Goal: Contribute content: Add original content to the website for others to see

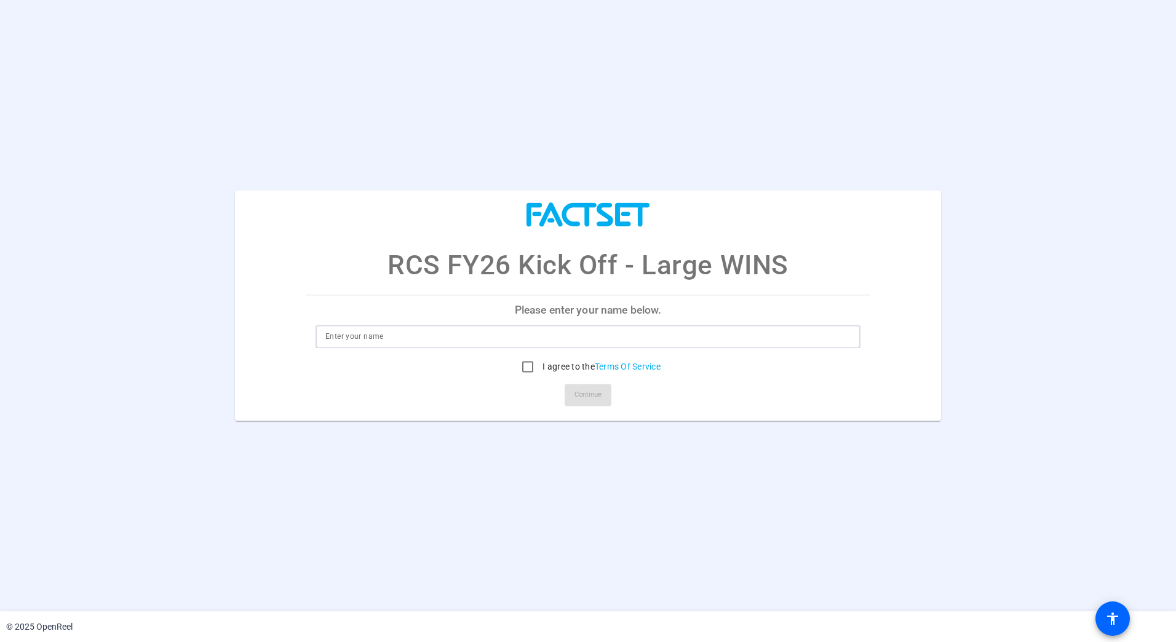
click at [563, 332] on input at bounding box center [587, 337] width 525 height 15
type input "Sanjeev Majumder"
click at [527, 367] on input "I agree to the Terms Of Service" at bounding box center [528, 367] width 25 height 25
checkbox input "true"
click at [590, 395] on span "Continue" at bounding box center [588, 395] width 27 height 18
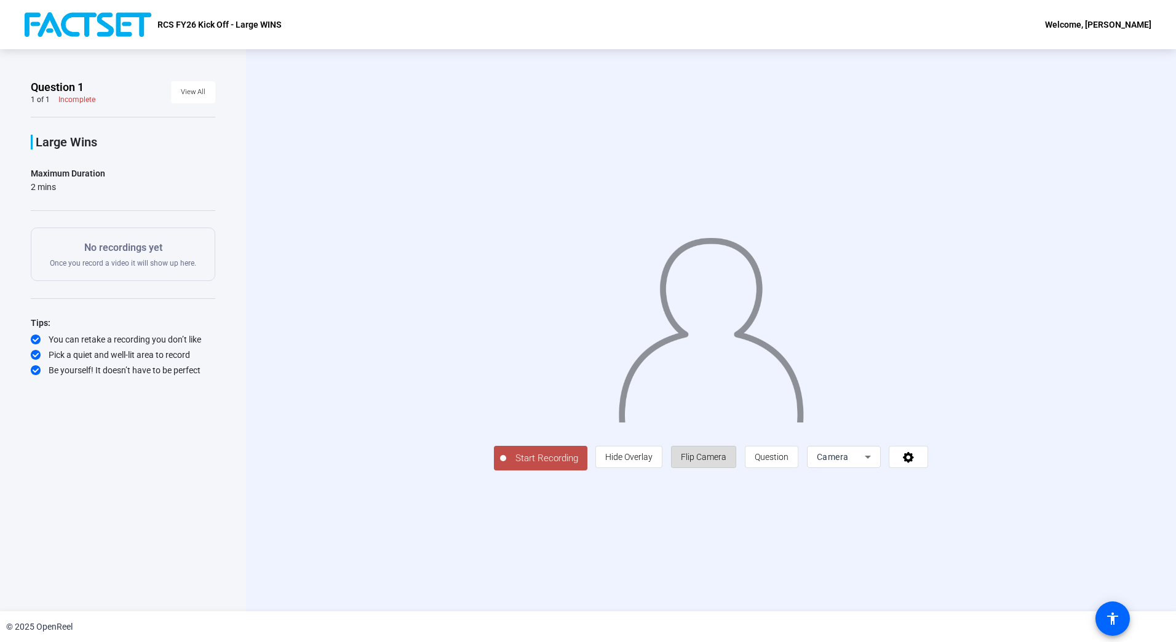
click at [725, 456] on span "Flip Camera" at bounding box center [704, 457] width 46 height 10
click at [714, 452] on span "Flip Camera" at bounding box center [704, 457] width 46 height 10
click at [852, 460] on div "Camera" at bounding box center [841, 457] width 48 height 15
click at [834, 530] on span "Screen And Camera" at bounding box center [844, 537] width 64 height 30
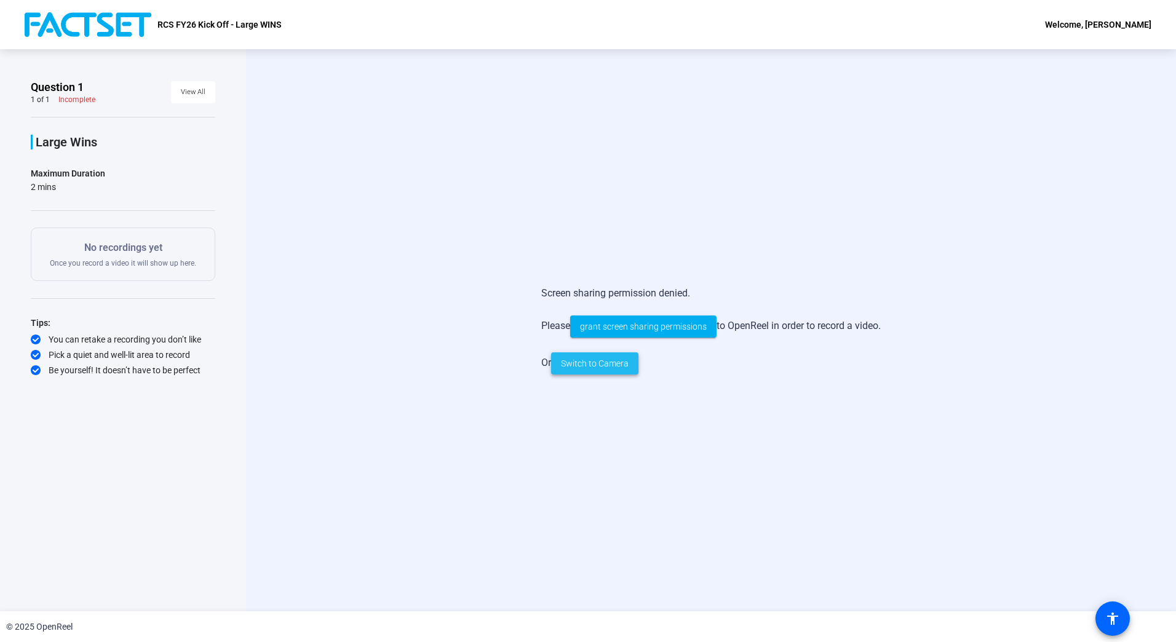
click at [593, 367] on span "Switch to Camera" at bounding box center [595, 363] width 68 height 13
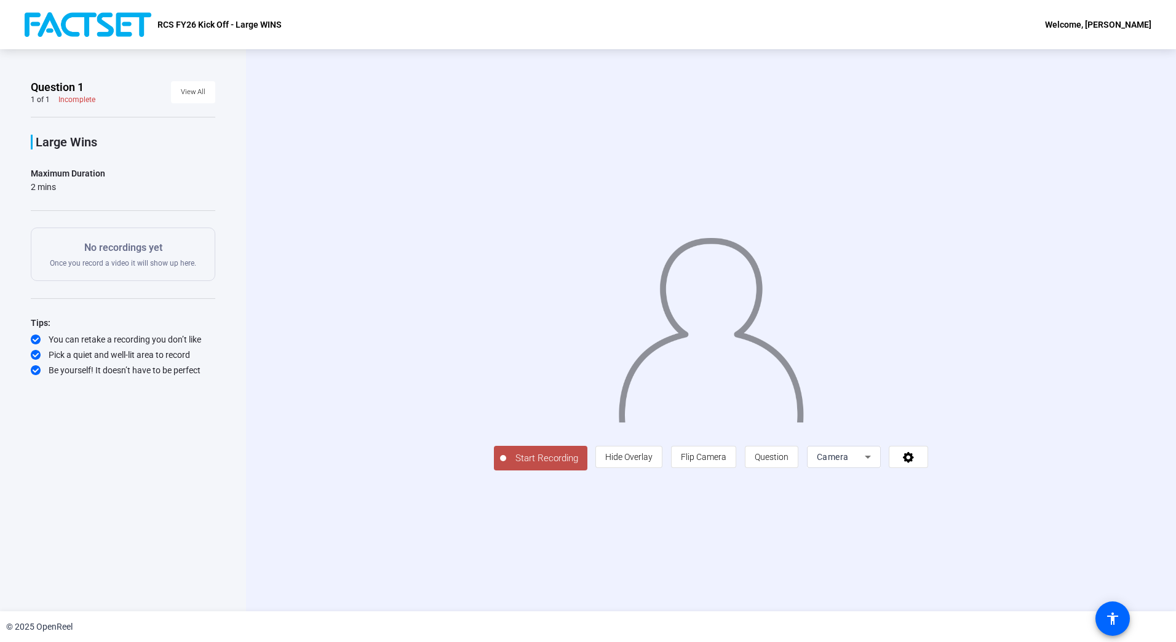
click at [849, 462] on span "Camera" at bounding box center [833, 457] width 32 height 10
click at [951, 580] on span "Screen" at bounding box center [947, 575] width 23 height 15
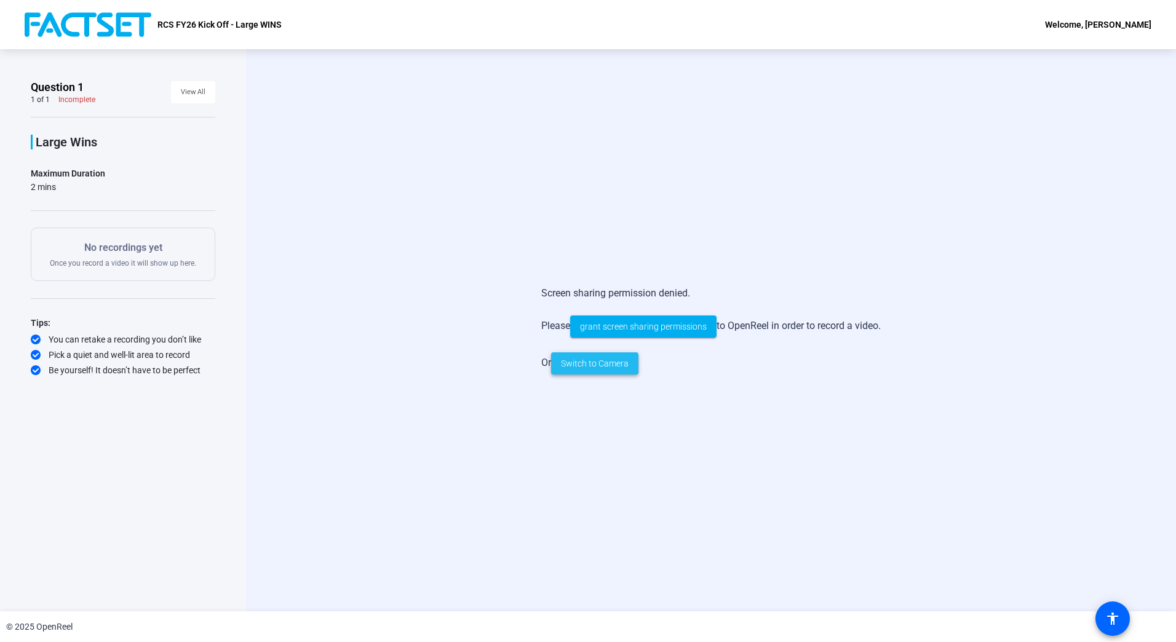
click at [593, 357] on span "Switch to Camera" at bounding box center [595, 363] width 68 height 13
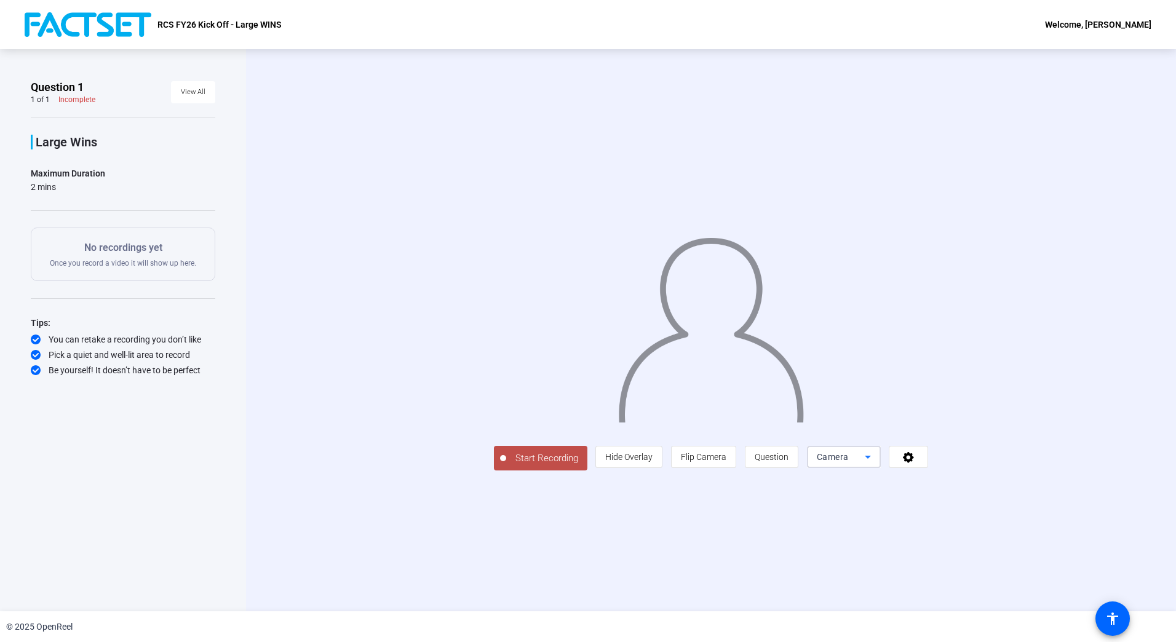
click at [865, 465] on div "Camera" at bounding box center [841, 457] width 48 height 15
click at [970, 608] on span "Screen And Camera" at bounding box center [968, 608] width 64 height 30
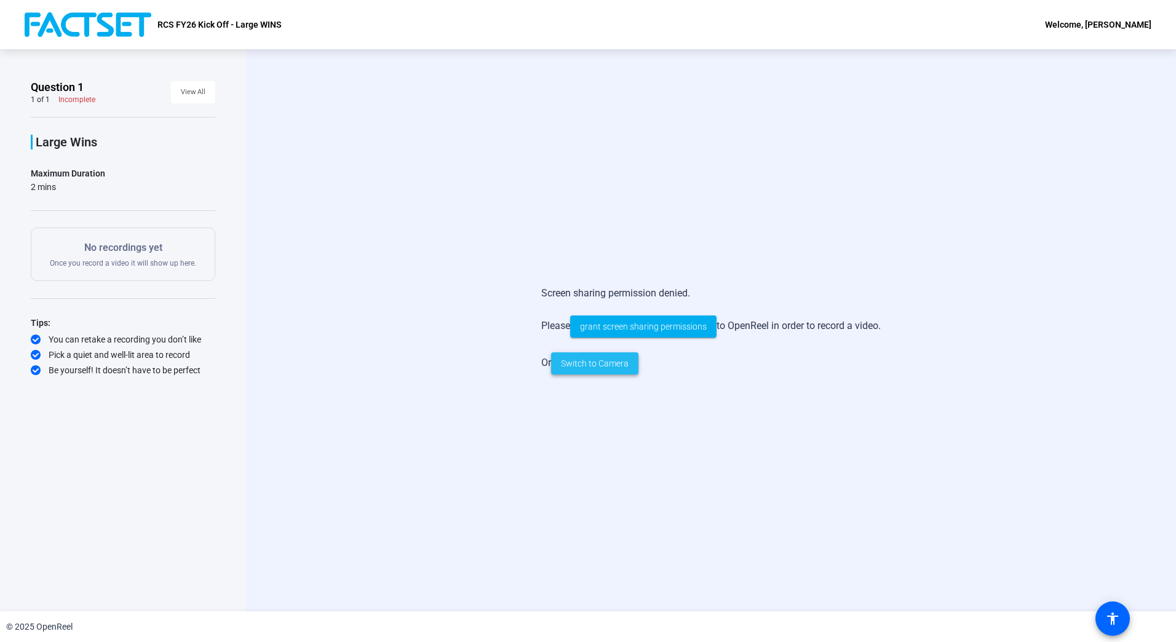
click at [603, 362] on span "Switch to Camera" at bounding box center [595, 363] width 68 height 13
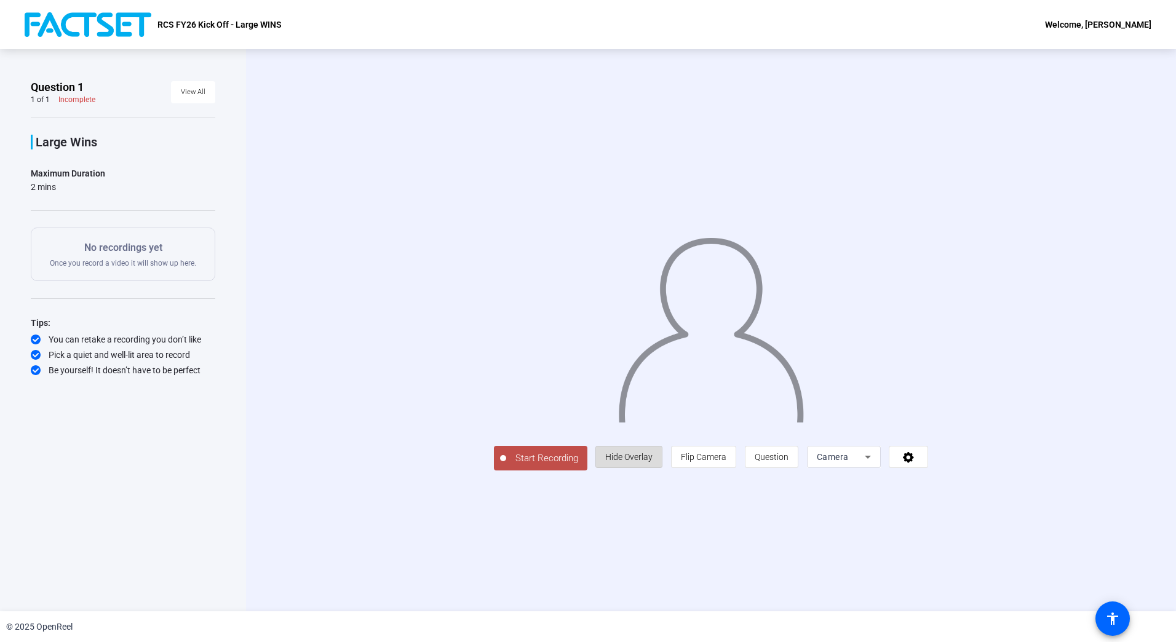
click at [653, 462] on span "Hide Overlay" at bounding box center [628, 457] width 47 height 10
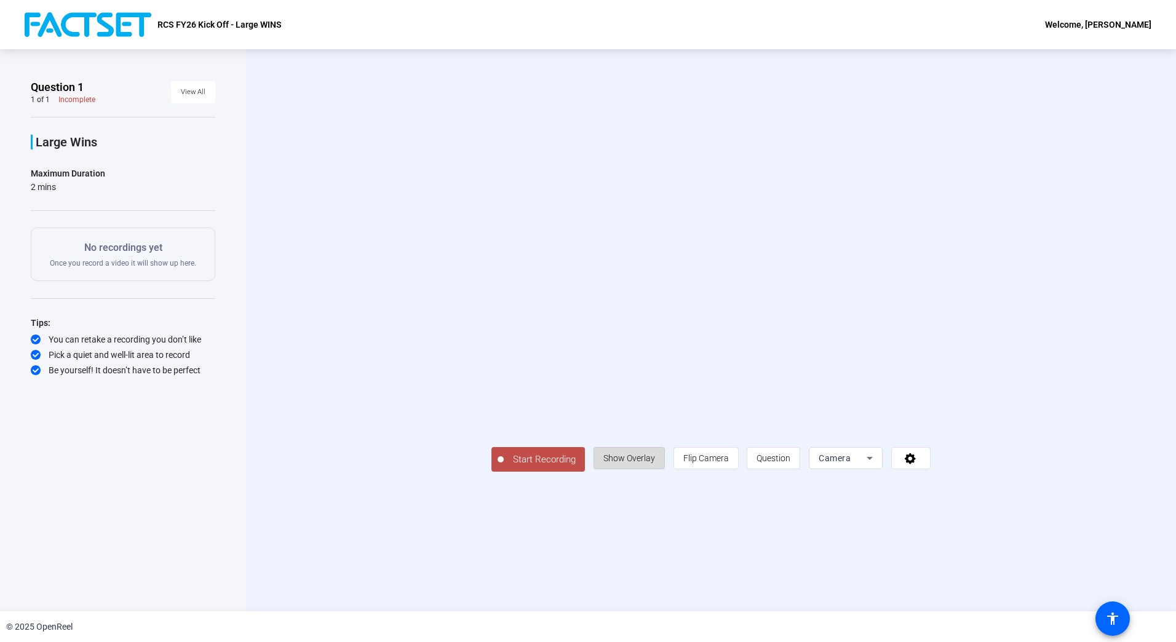
click at [655, 463] on span "Show Overlay" at bounding box center [630, 458] width 52 height 10
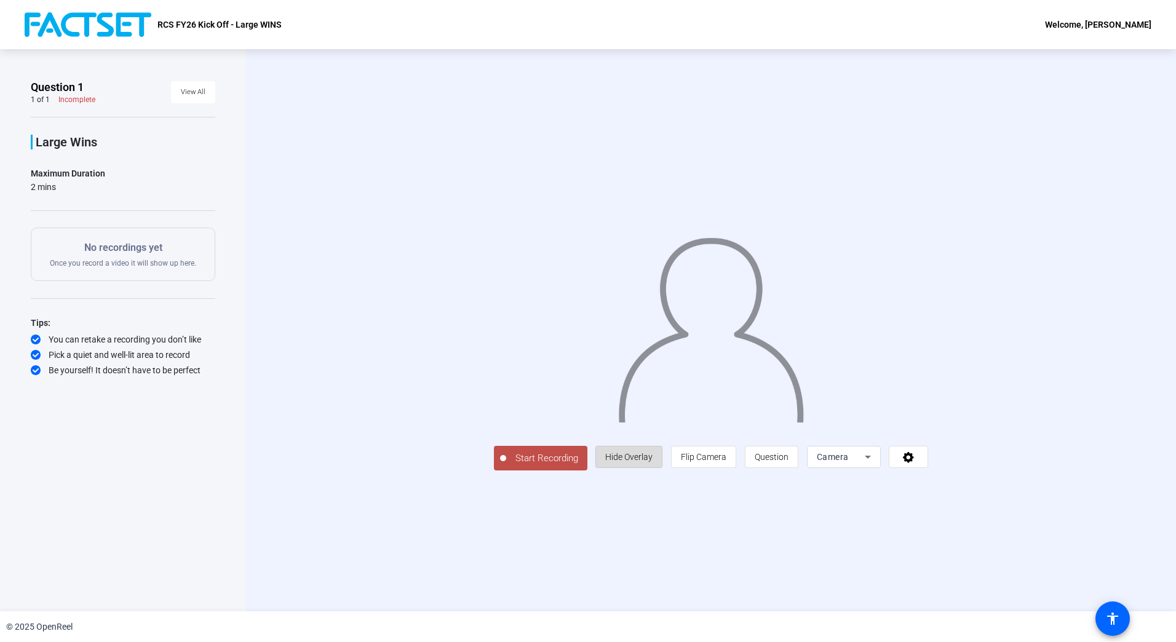
click at [653, 462] on span "Hide Overlay" at bounding box center [628, 457] width 47 height 10
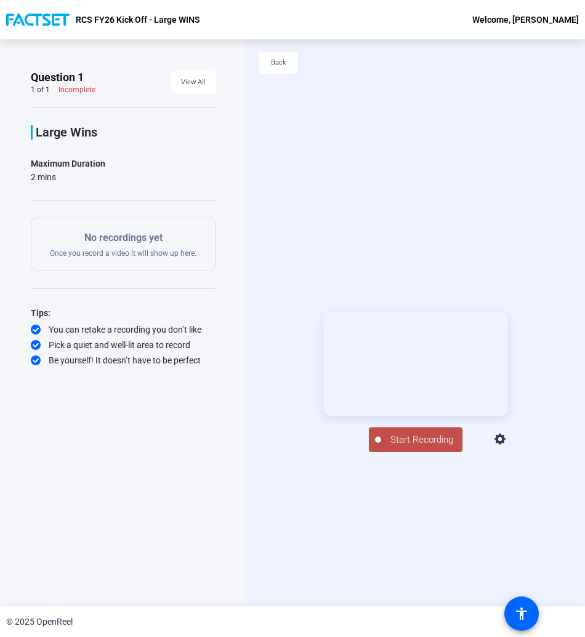
click at [412, 447] on span "Start Recording" at bounding box center [421, 440] width 81 height 14
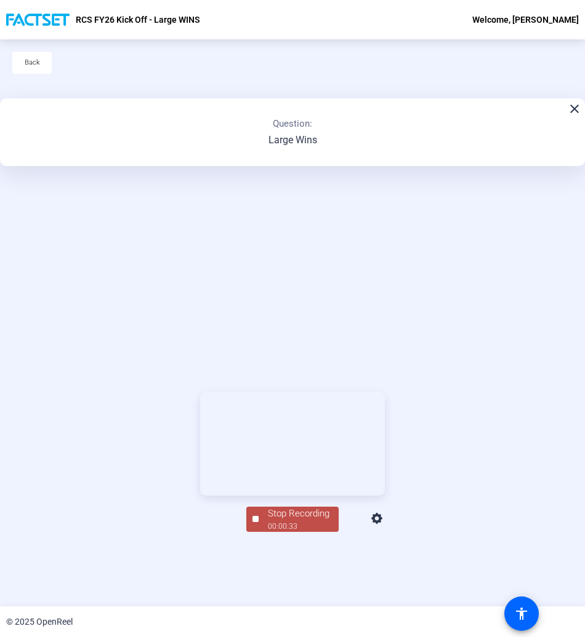
click at [260, 532] on span "Stop Recording 00:00:33" at bounding box center [298, 519] width 80 height 25
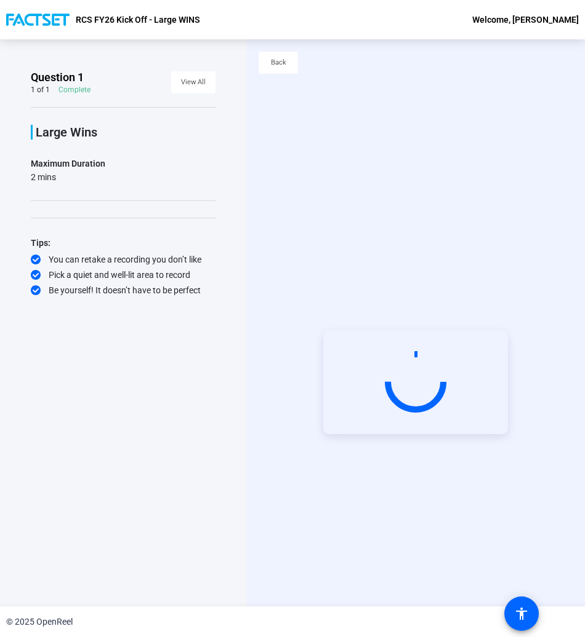
click at [397, 389] on circle at bounding box center [415, 382] width 61 height 61
click at [277, 58] on span "Back" at bounding box center [278, 63] width 15 height 18
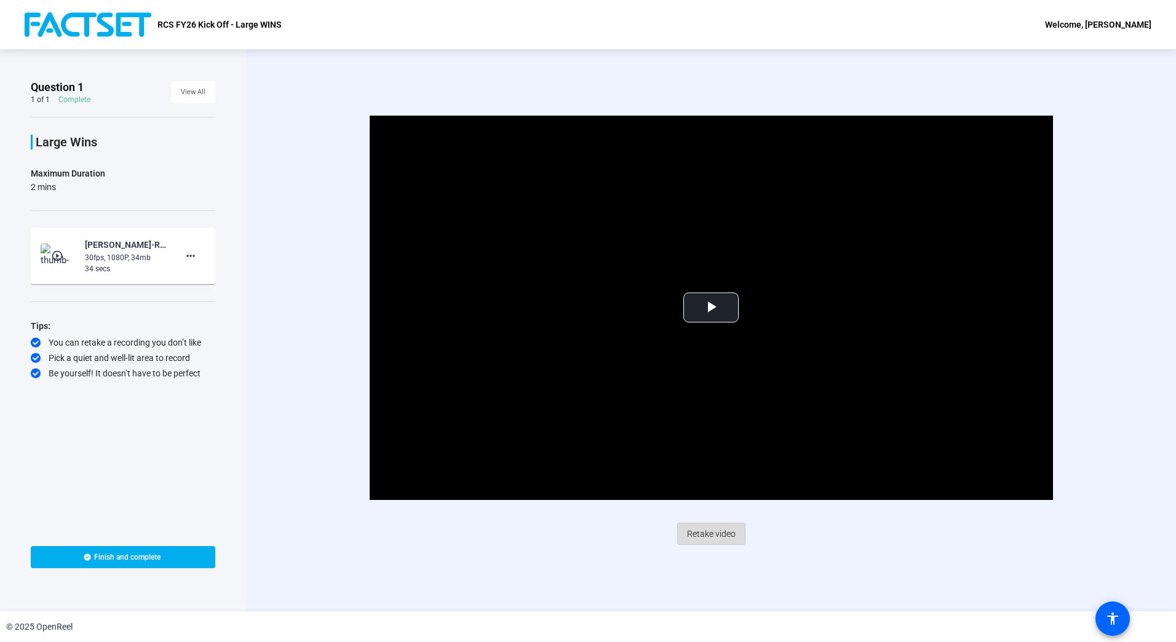
click at [703, 530] on span "Retake video" at bounding box center [711, 533] width 49 height 23
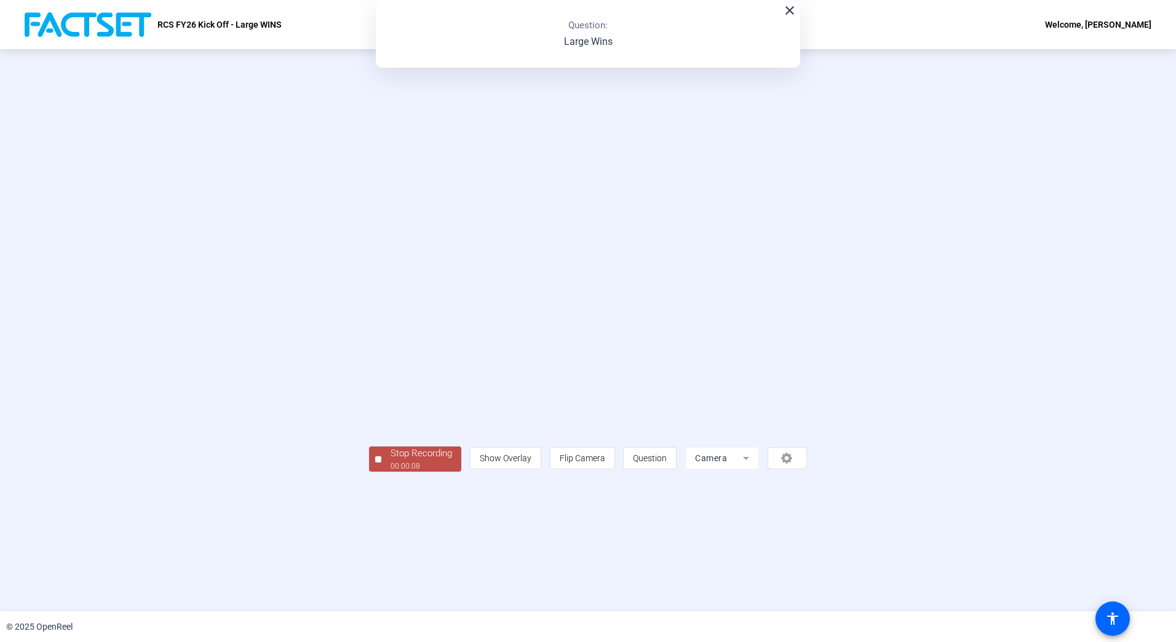
click at [375, 463] on div at bounding box center [378, 460] width 6 height 6
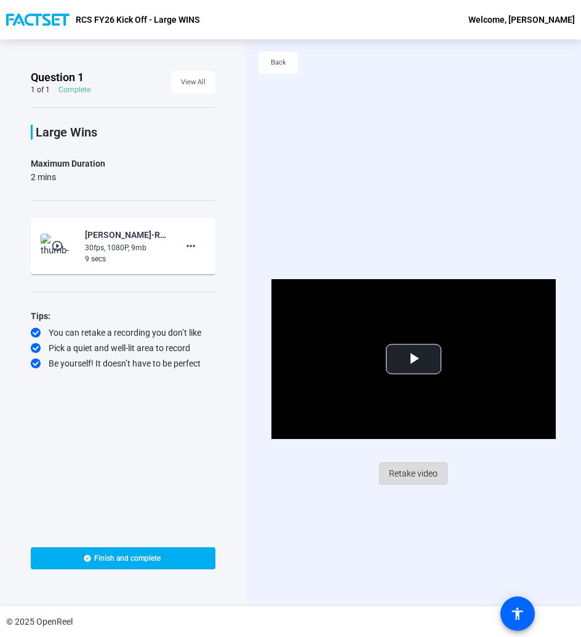
click at [411, 468] on span "Retake video" at bounding box center [413, 473] width 49 height 23
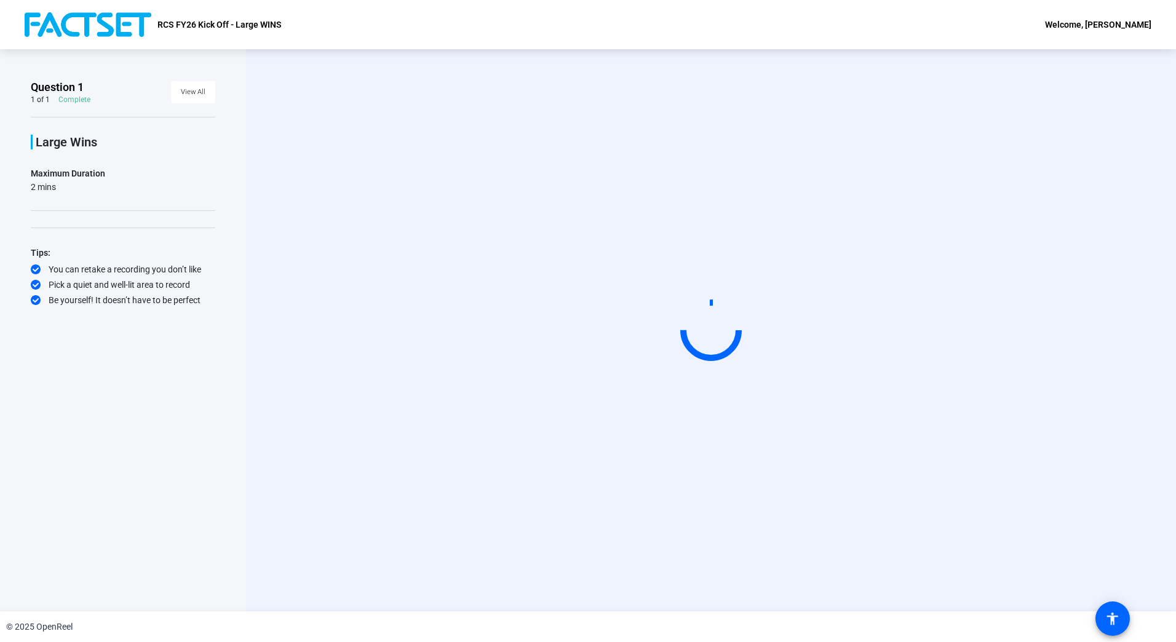
click at [687, 337] on circle at bounding box center [711, 331] width 78 height 78
click at [619, 383] on video at bounding box center [711, 331] width 185 height 104
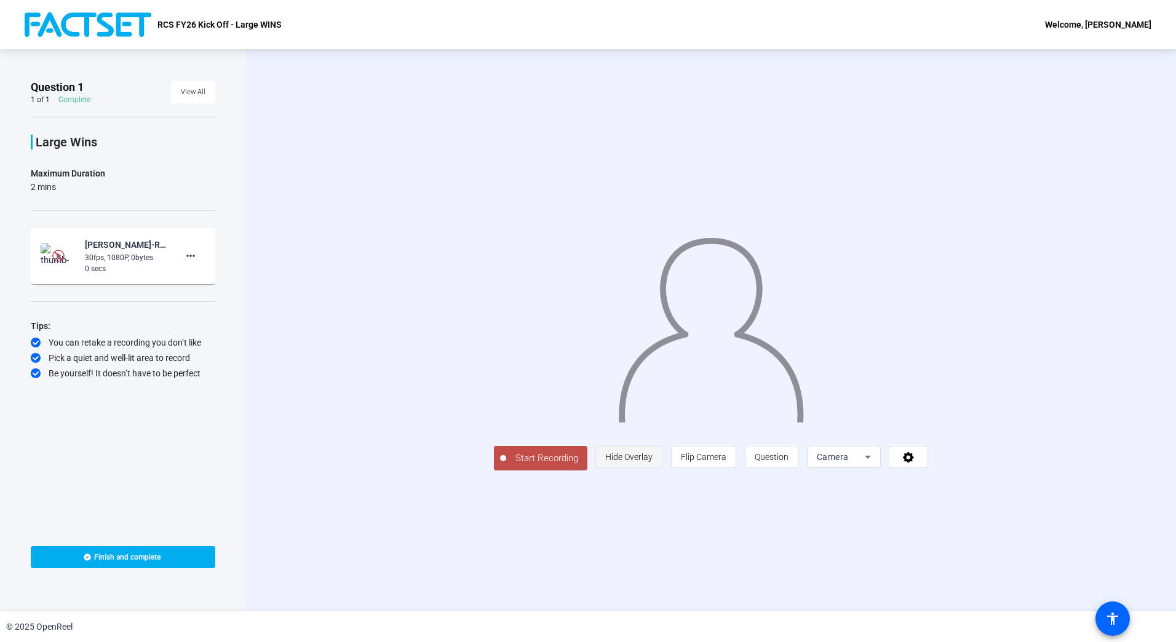
click at [653, 462] on span "Hide Overlay" at bounding box center [628, 457] width 47 height 10
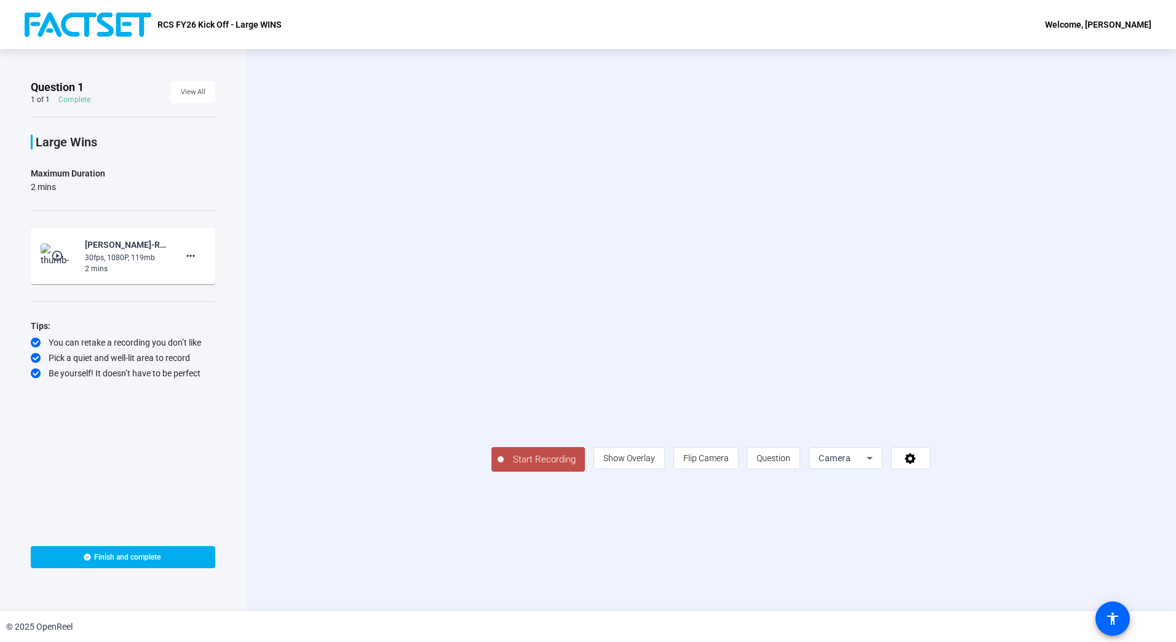
click at [552, 84] on div "Start Recording person Show Overlay flip Flip Camera question_mark Question Cam…" at bounding box center [711, 330] width 930 height 562
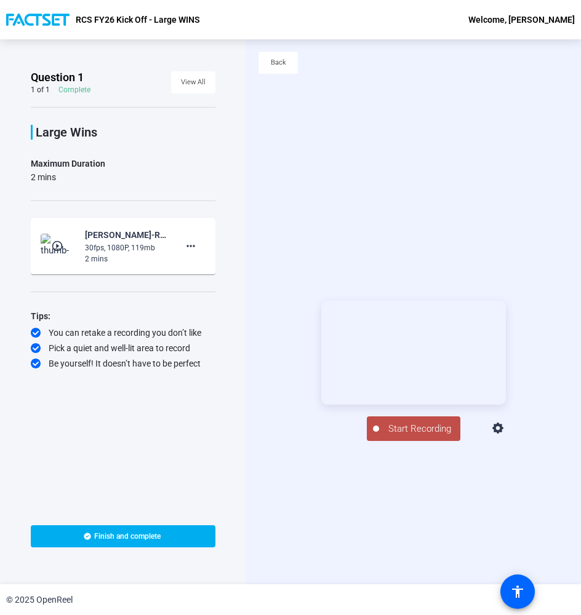
click at [406, 436] on span "Start Recording" at bounding box center [419, 429] width 81 height 14
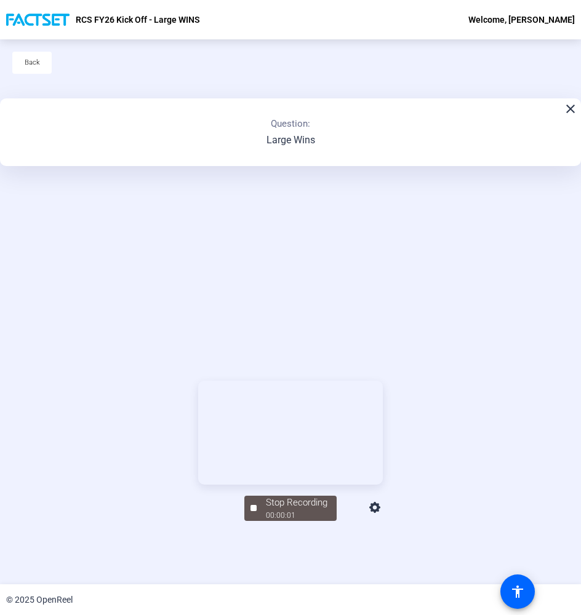
click at [383, 260] on div "Stop Recording 00:00:01 person Show Overlay flip Flip Camera question_mark Ques…" at bounding box center [290, 450] width 581 height 545
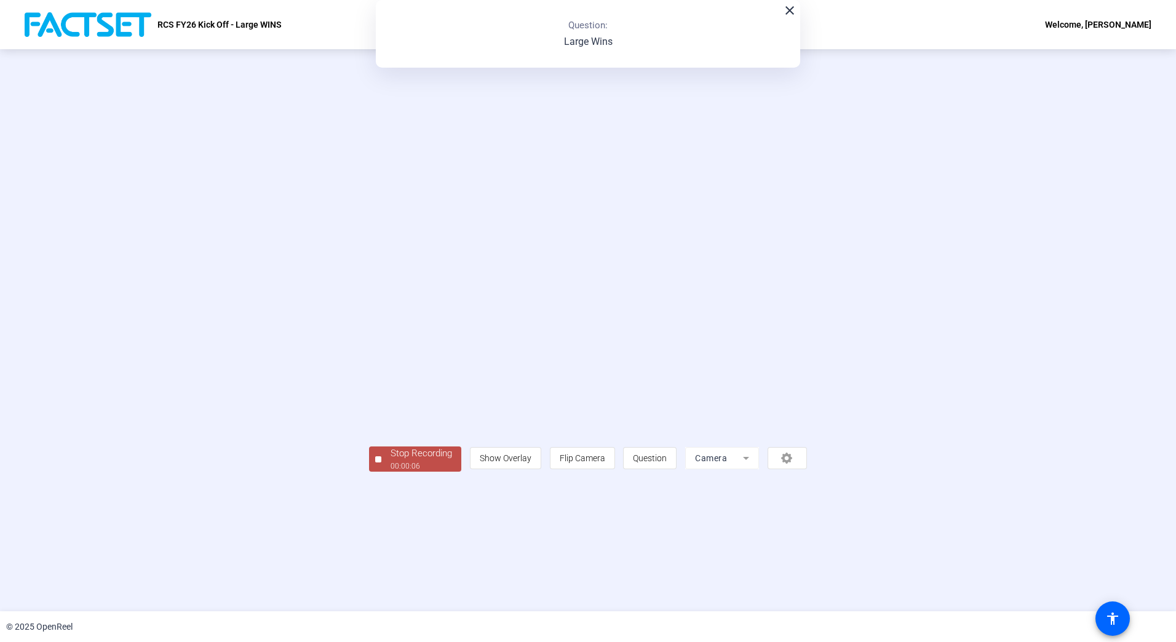
click at [375, 463] on div at bounding box center [378, 460] width 6 height 6
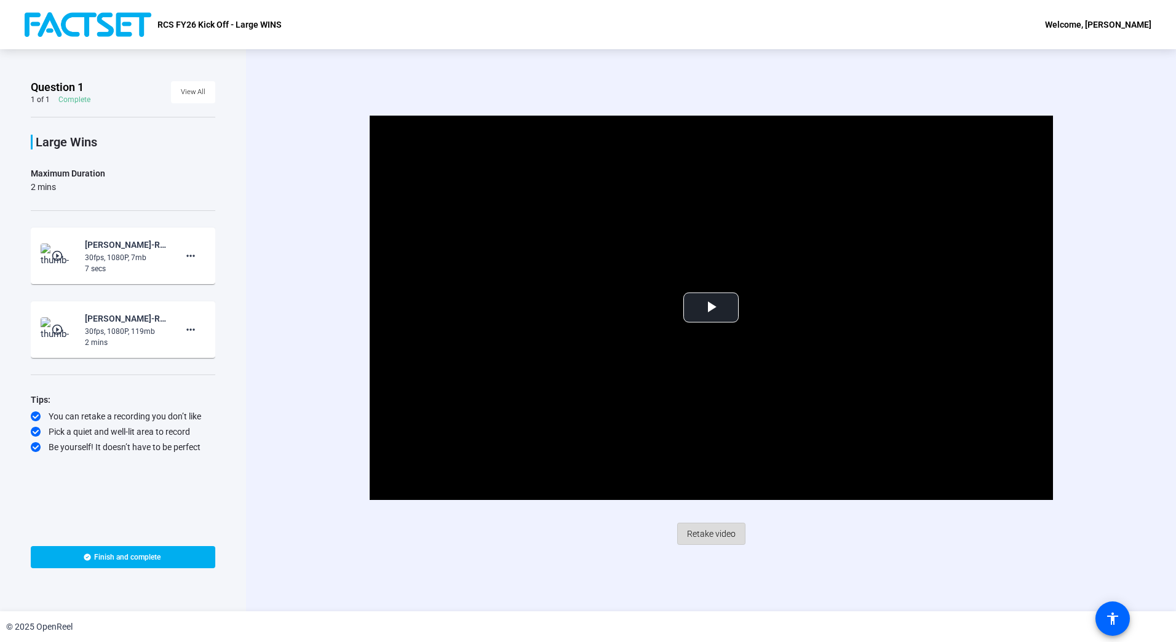
click at [712, 536] on span "Retake video" at bounding box center [711, 533] width 49 height 23
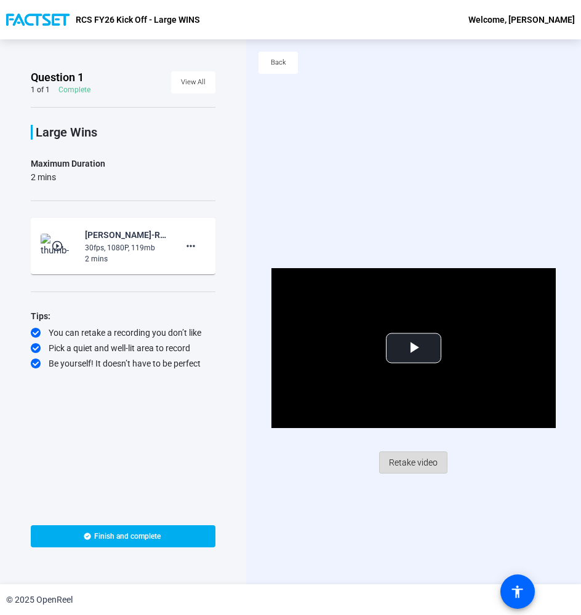
click at [402, 463] on span "Retake video" at bounding box center [413, 462] width 49 height 23
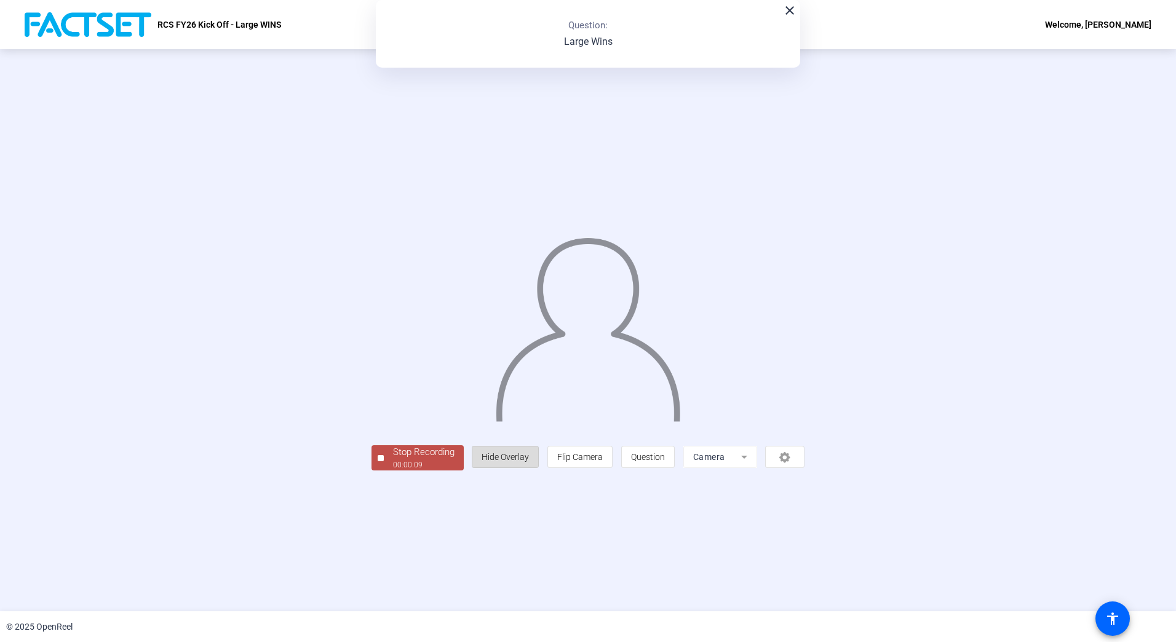
click at [529, 462] on span "Hide Overlay" at bounding box center [505, 457] width 47 height 10
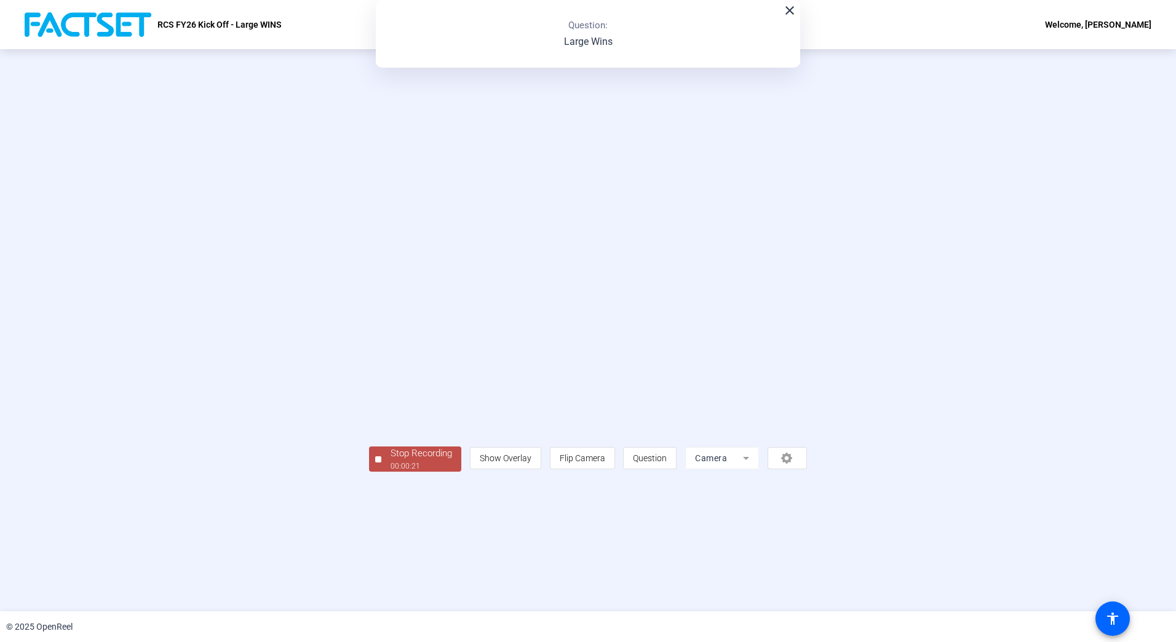
click at [375, 463] on div at bounding box center [378, 460] width 6 height 6
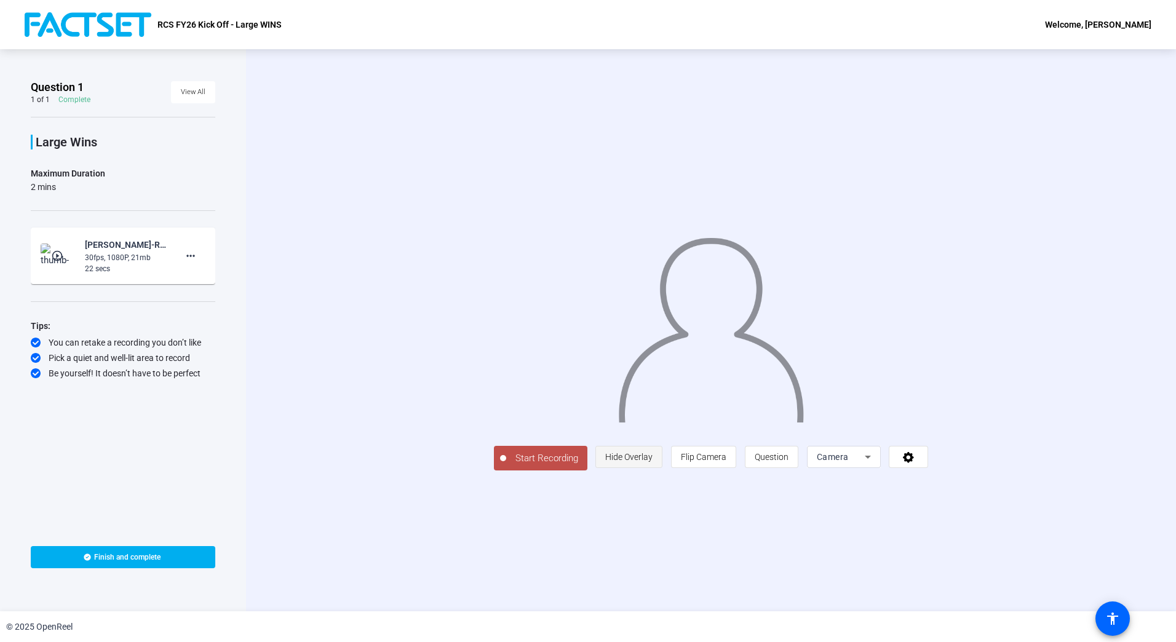
click at [653, 462] on span "Hide Overlay" at bounding box center [628, 457] width 47 height 10
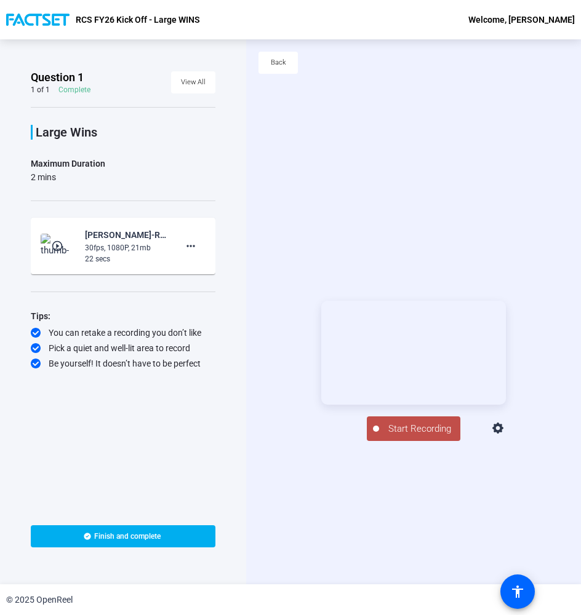
click at [407, 436] on span "Start Recording" at bounding box center [419, 429] width 81 height 14
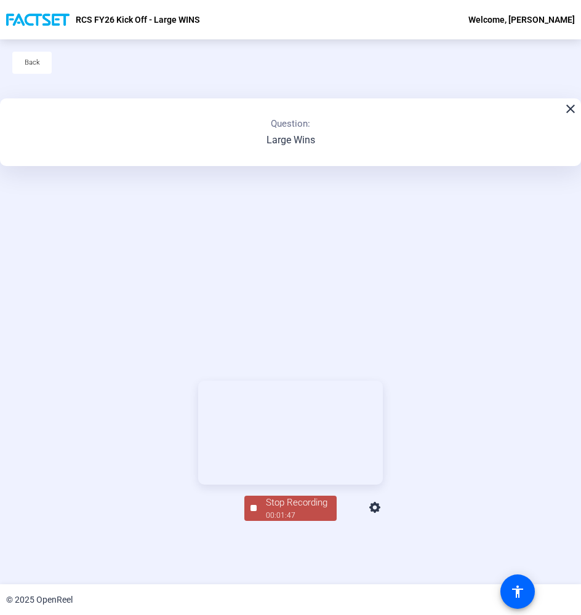
click at [283, 510] on div "Stop Recording" at bounding box center [297, 503] width 62 height 14
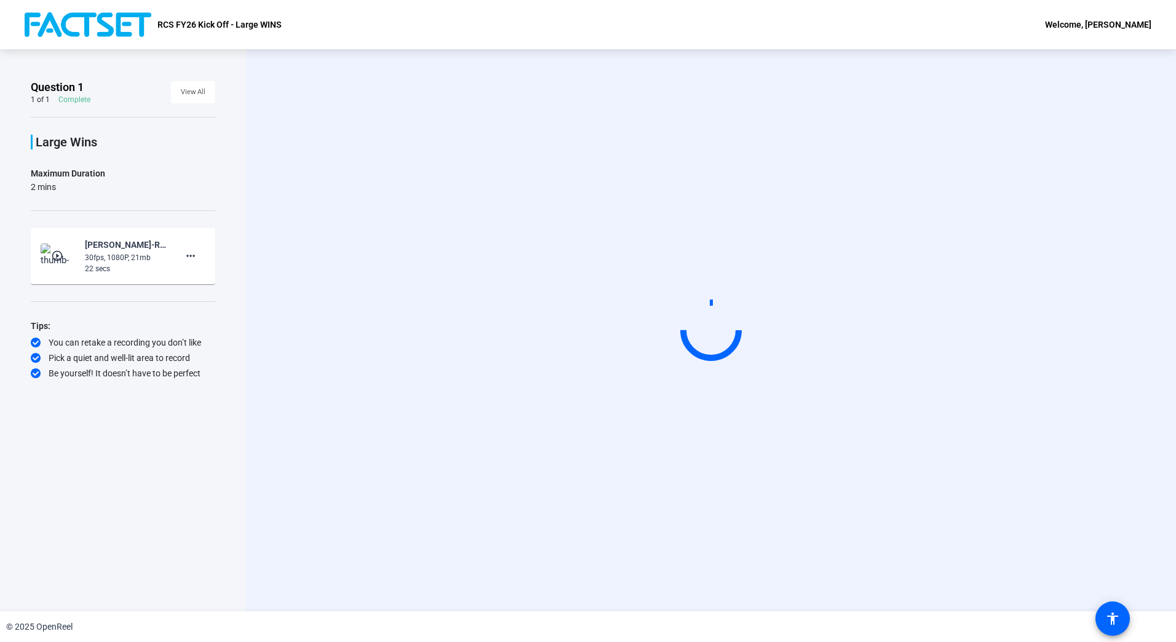
click at [619, 383] on video at bounding box center [711, 331] width 185 height 104
click at [126, 261] on div "30fps, 1080P, 21mb" at bounding box center [126, 257] width 82 height 11
click at [190, 255] on mat-icon "more_horiz" at bounding box center [190, 256] width 15 height 15
click at [56, 258] on div at bounding box center [588, 321] width 1176 height 642
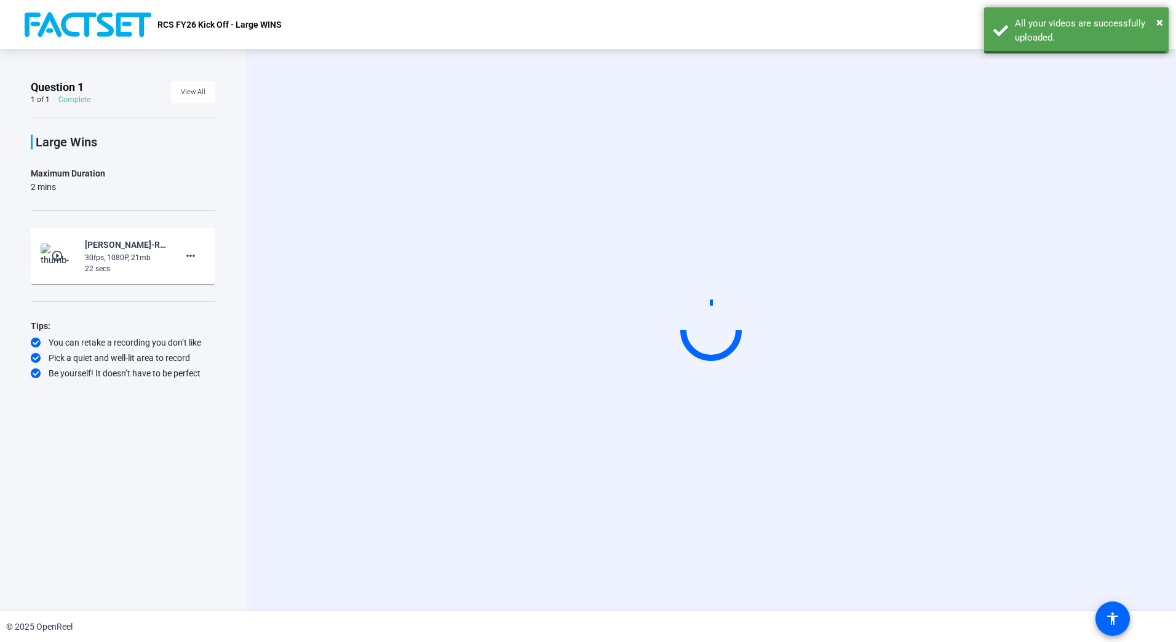
click at [56, 258] on mat-icon "play_circle_outline" at bounding box center [58, 256] width 15 height 12
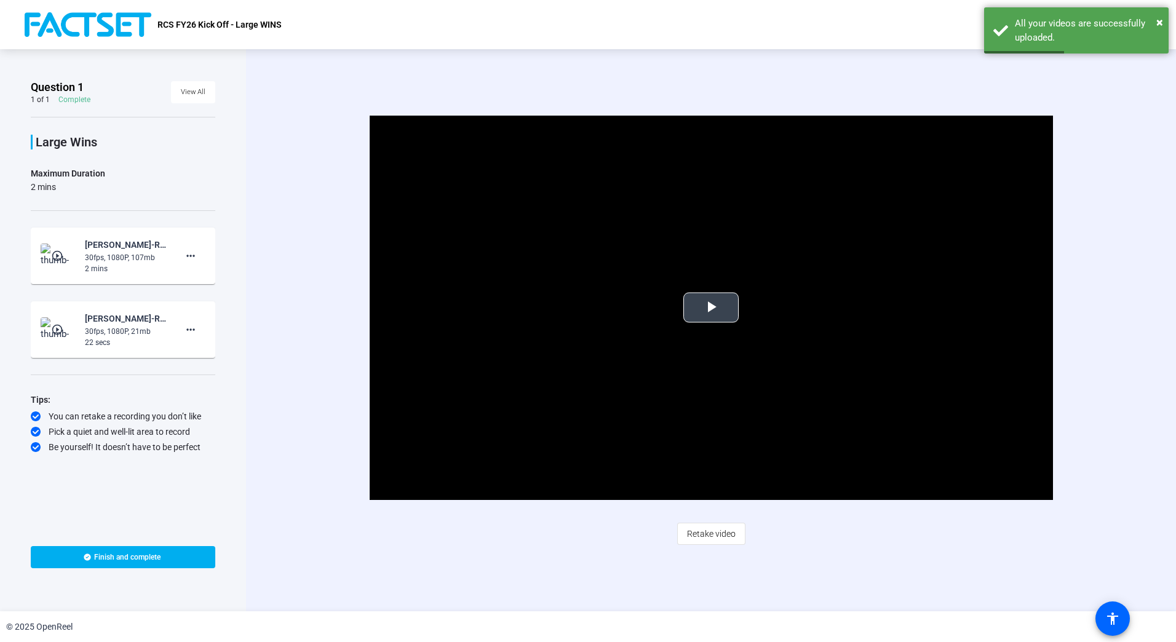
click at [711, 308] on span "Video Player" at bounding box center [711, 308] width 0 height 0
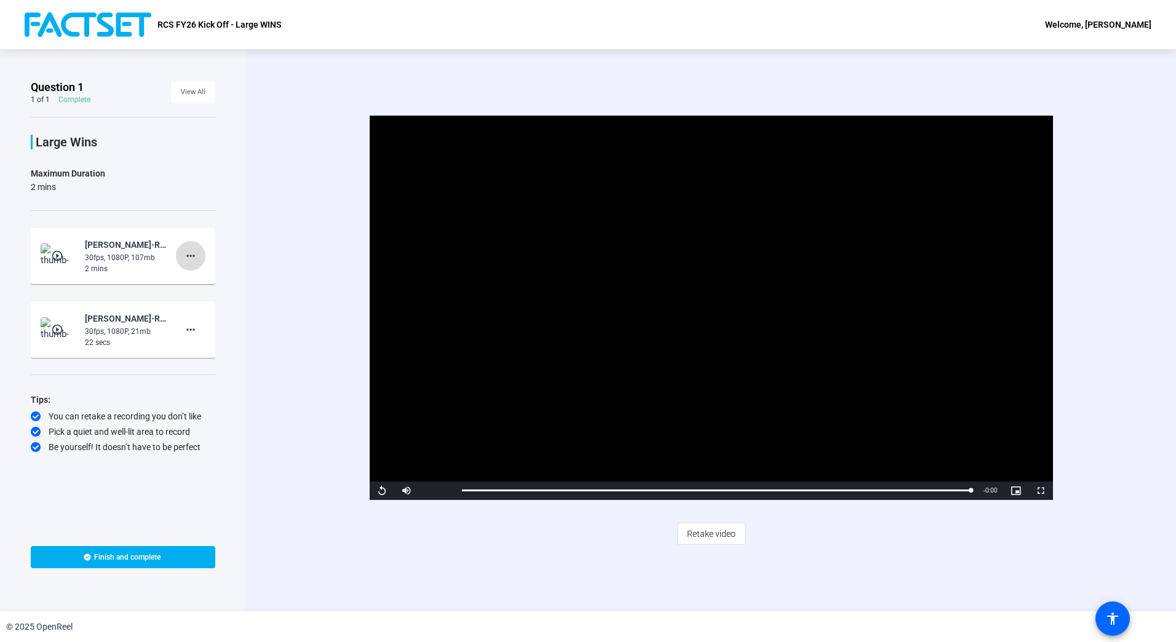
click at [186, 255] on mat-icon "more_horiz" at bounding box center [190, 256] width 15 height 15
click at [206, 282] on span "Delete clip" at bounding box center [210, 281] width 49 height 15
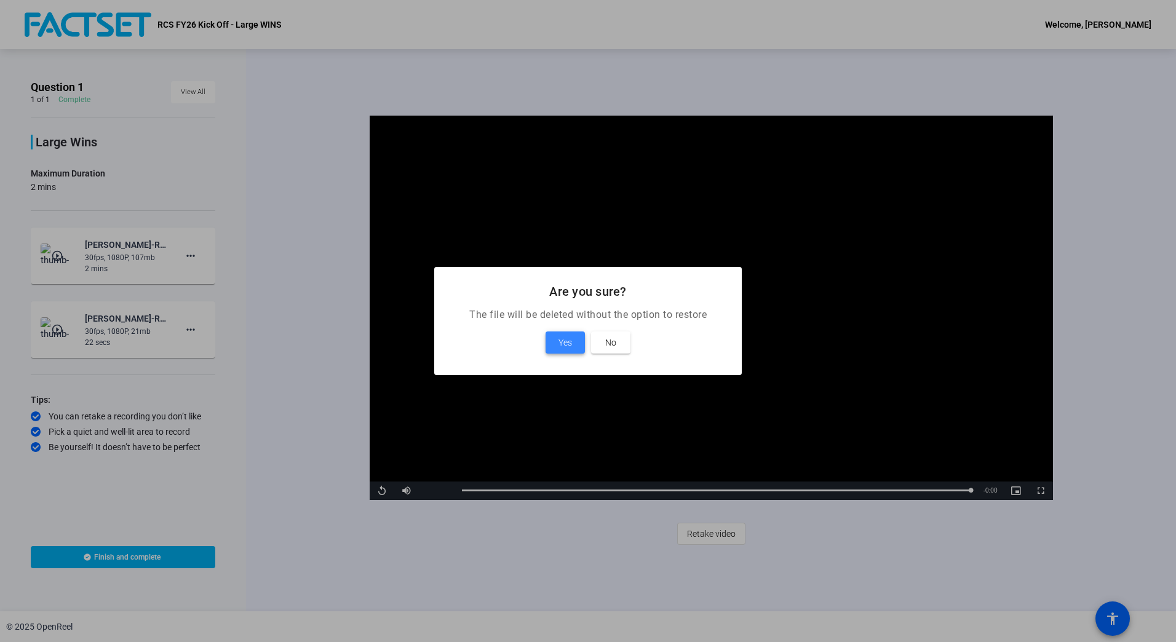
click at [568, 344] on span "Yes" at bounding box center [566, 342] width 14 height 15
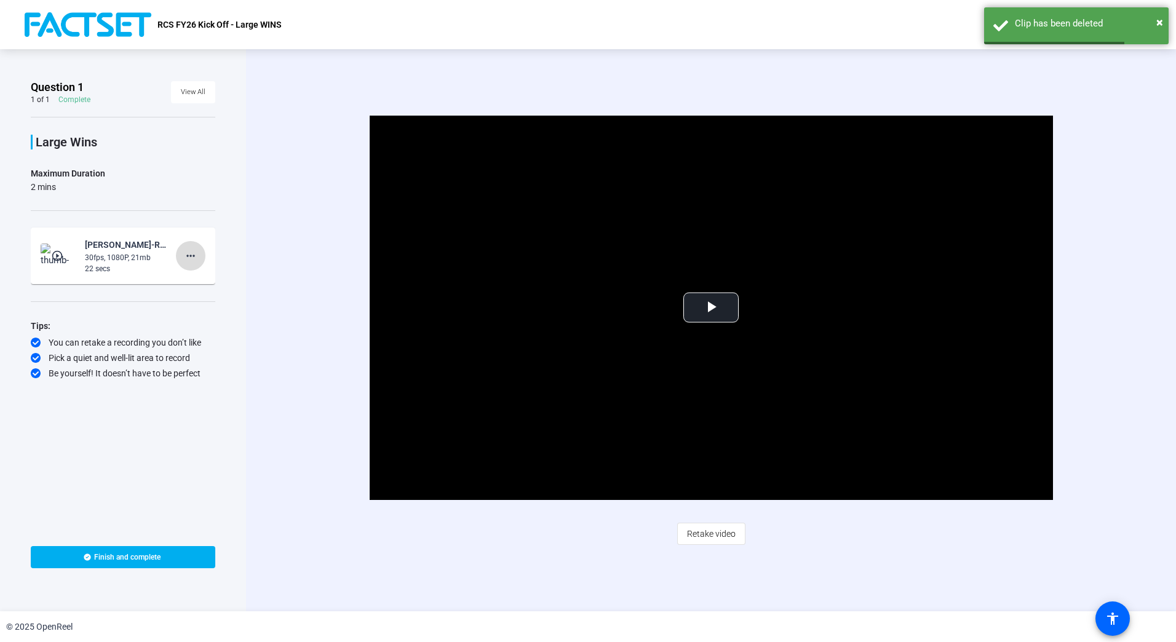
click at [193, 252] on mat-icon "more_horiz" at bounding box center [190, 256] width 15 height 15
click at [217, 281] on span "Delete clip" at bounding box center [210, 281] width 49 height 15
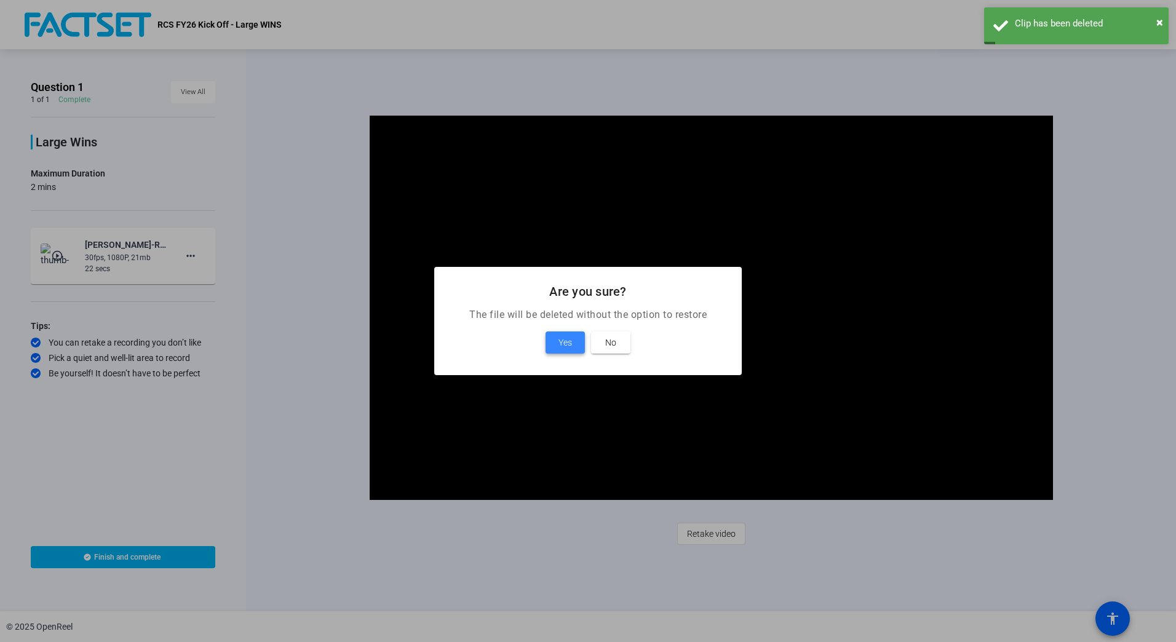
click at [562, 347] on span "Yes" at bounding box center [566, 342] width 14 height 15
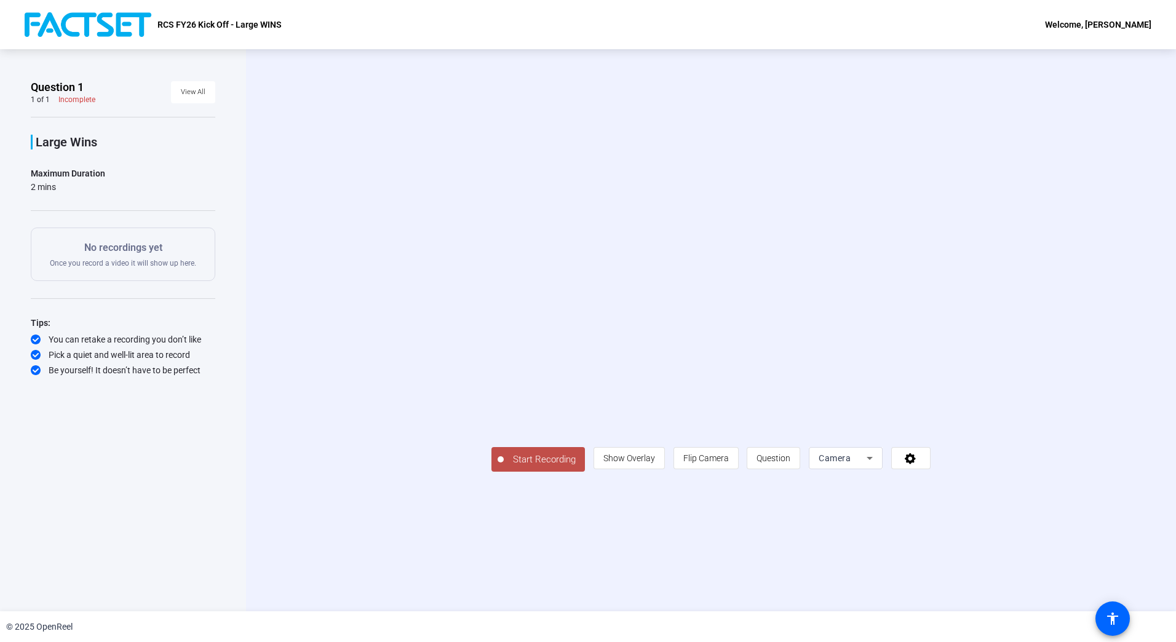
click at [504, 467] on span "Start Recording" at bounding box center [544, 460] width 81 height 14
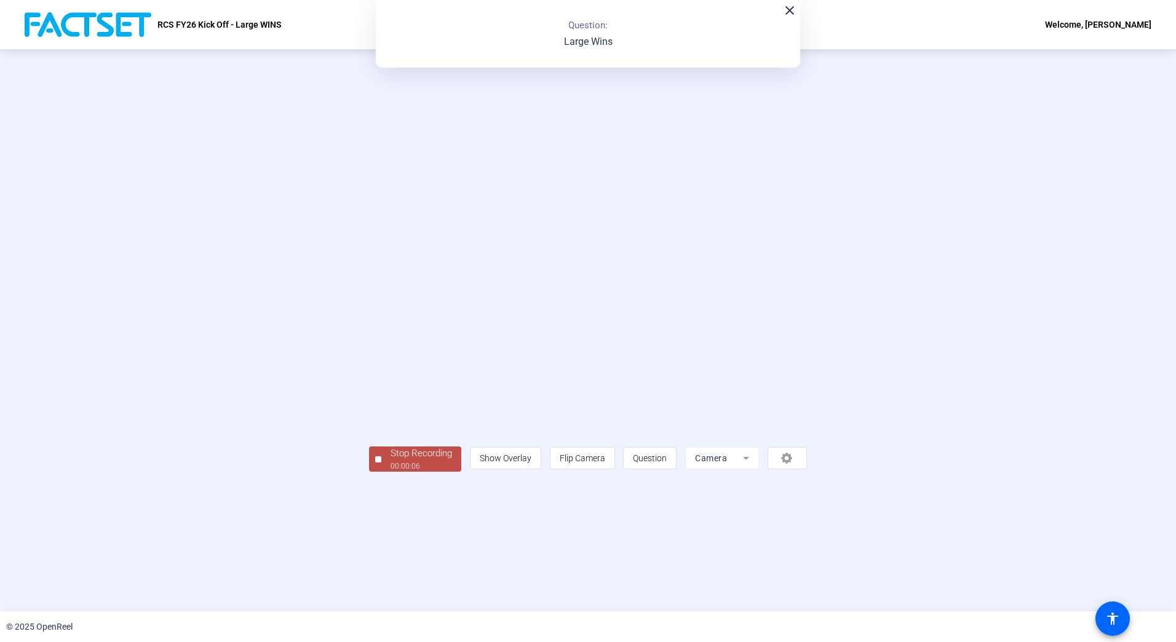
click at [375, 463] on div at bounding box center [378, 460] width 6 height 6
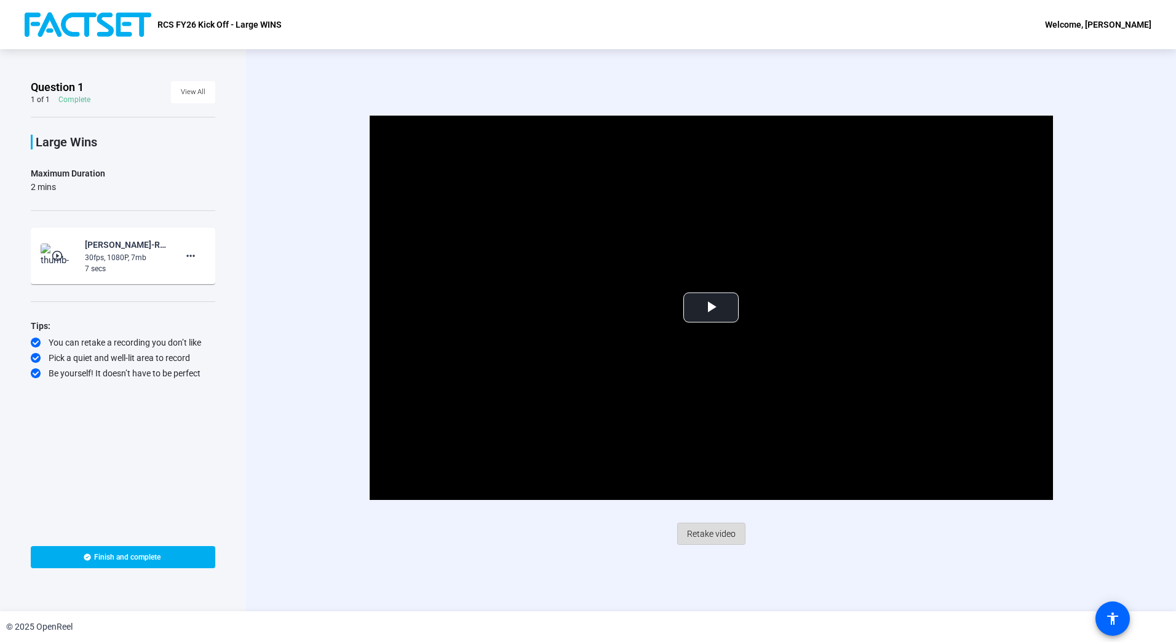
click at [706, 533] on span "Retake video" at bounding box center [711, 533] width 49 height 23
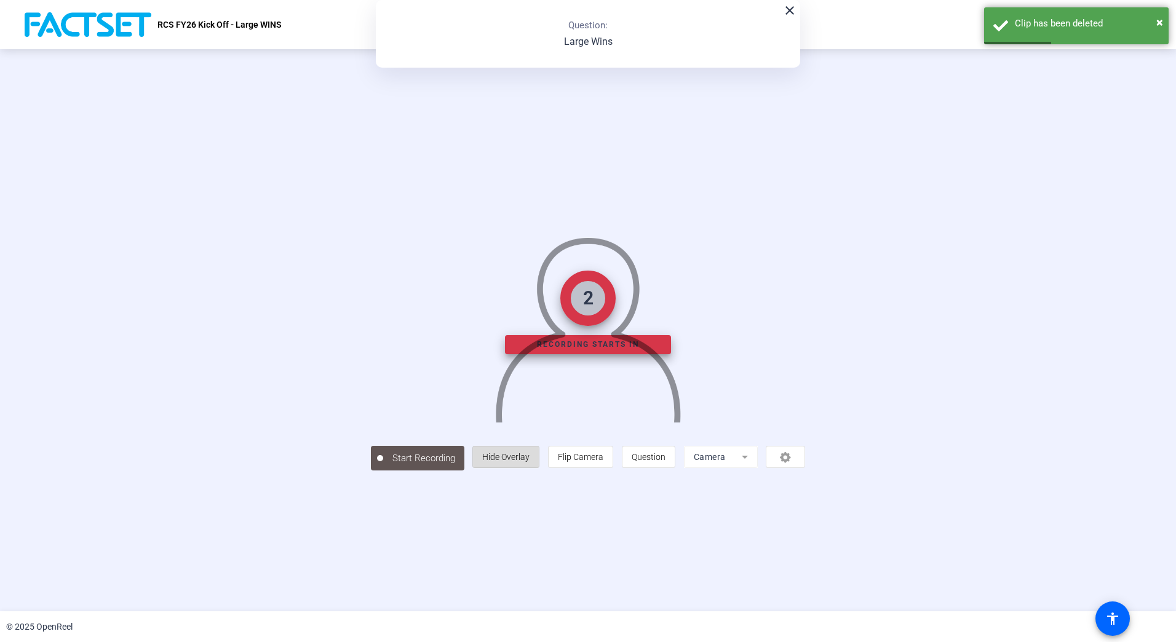
click at [530, 462] on span "Hide Overlay" at bounding box center [505, 457] width 47 height 10
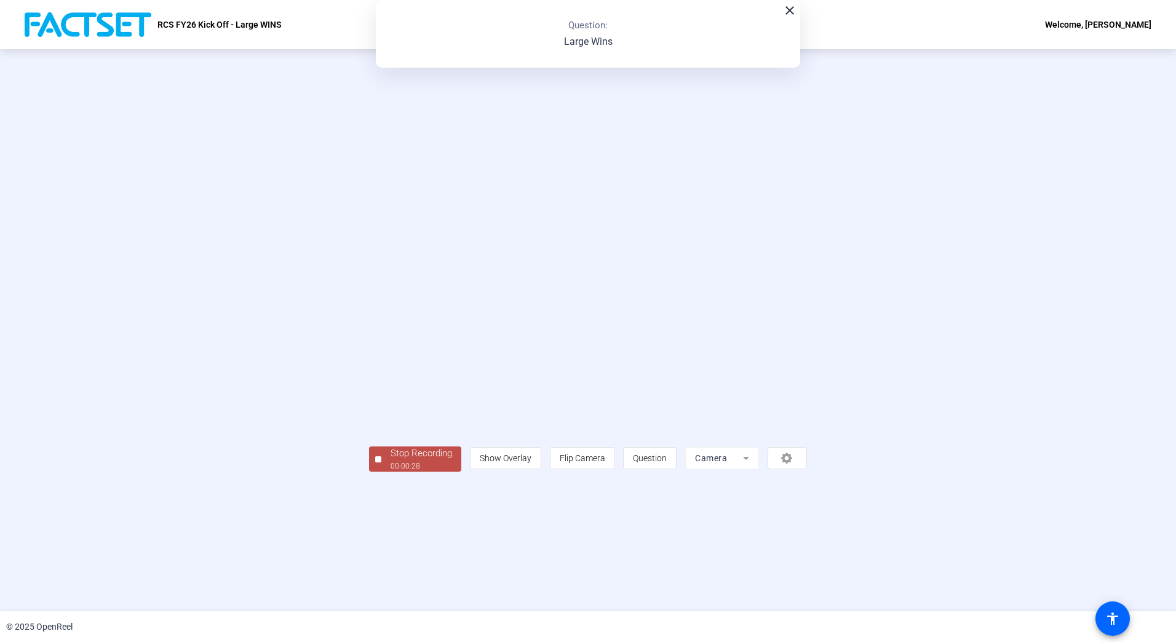
click at [369, 472] on button "Stop Recording 00:00:28" at bounding box center [415, 459] width 92 height 25
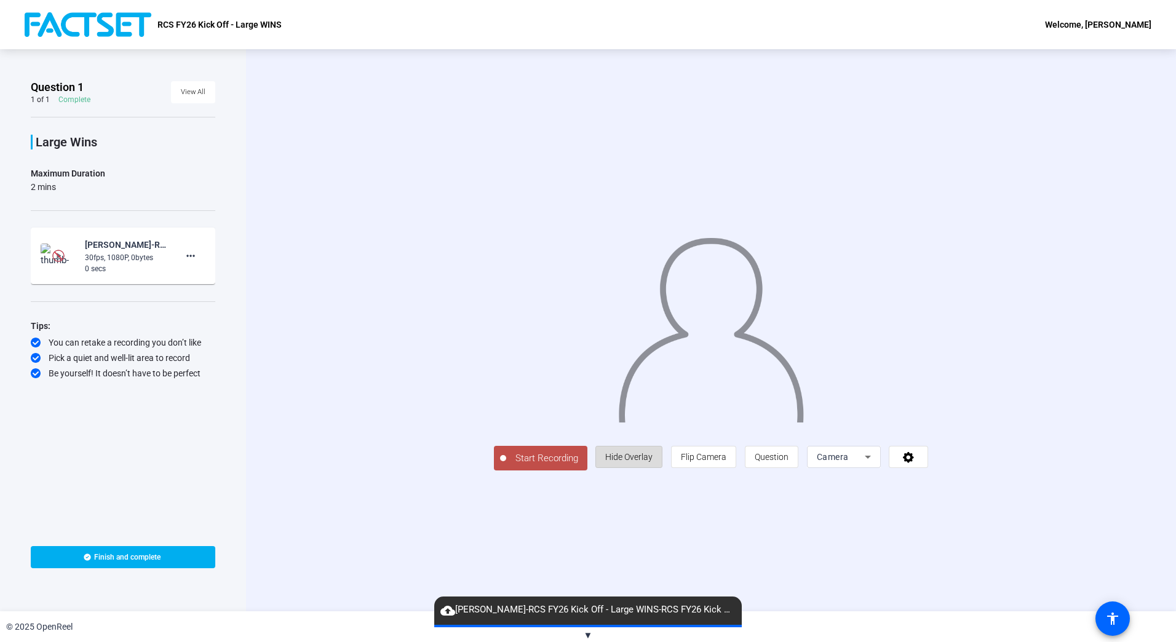
click at [653, 462] on span "Hide Overlay" at bounding box center [628, 457] width 47 height 10
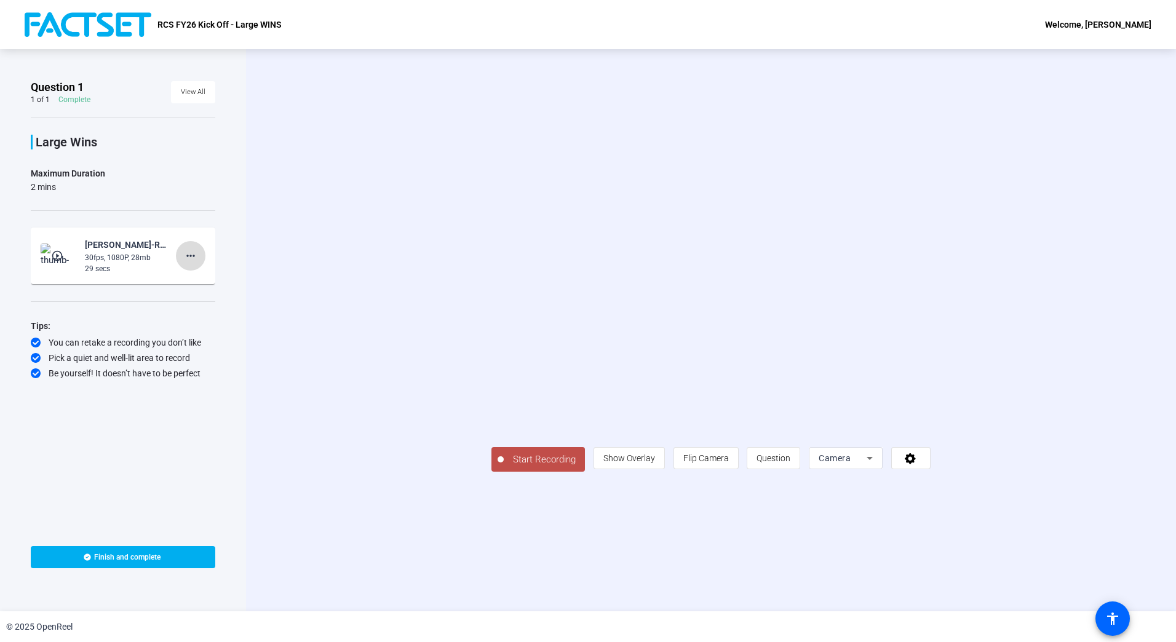
click at [193, 253] on mat-icon "more_horiz" at bounding box center [190, 256] width 15 height 15
click at [212, 281] on span "Delete clip" at bounding box center [210, 281] width 49 height 15
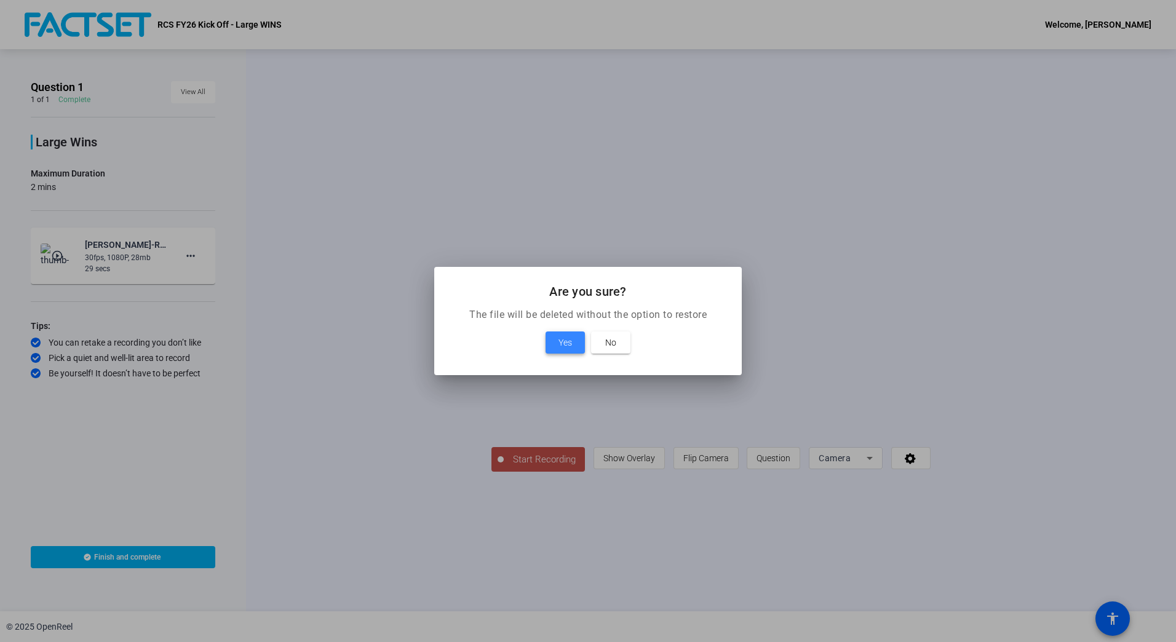
click at [567, 340] on span "Yes" at bounding box center [566, 342] width 14 height 15
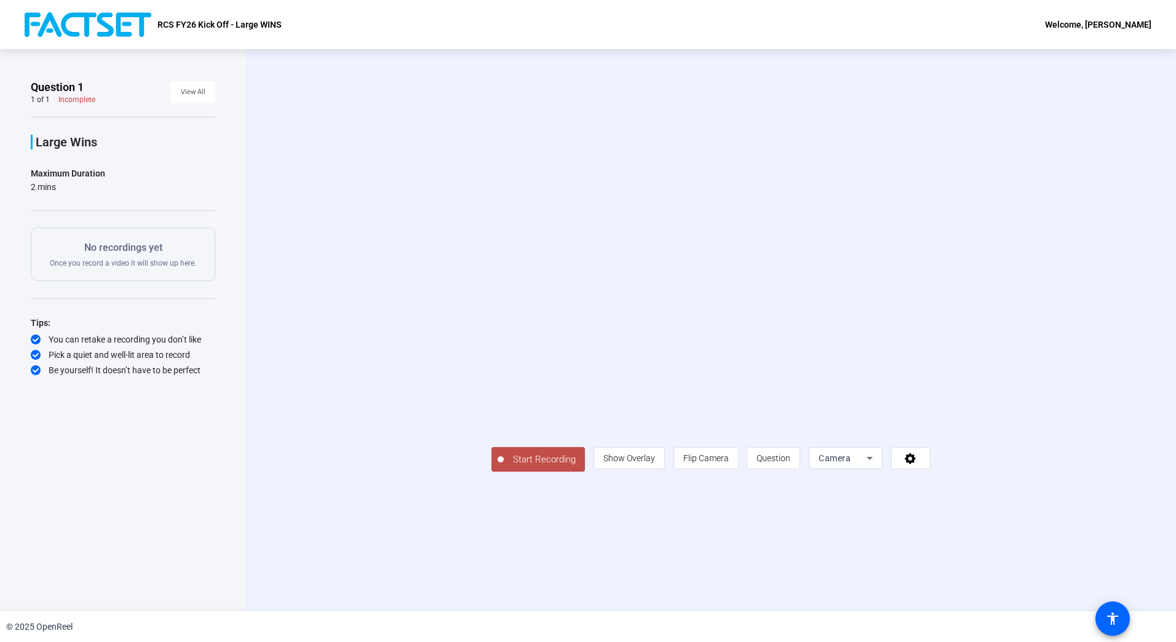
click at [504, 467] on span "Start Recording" at bounding box center [544, 460] width 81 height 14
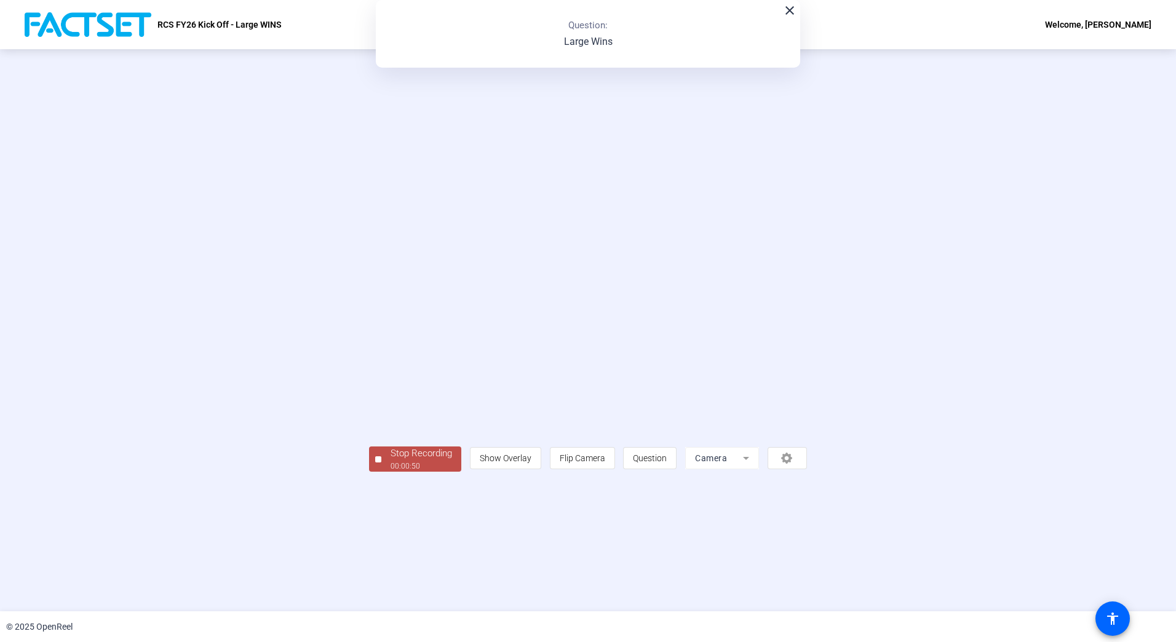
click at [375, 463] on div at bounding box center [378, 460] width 6 height 6
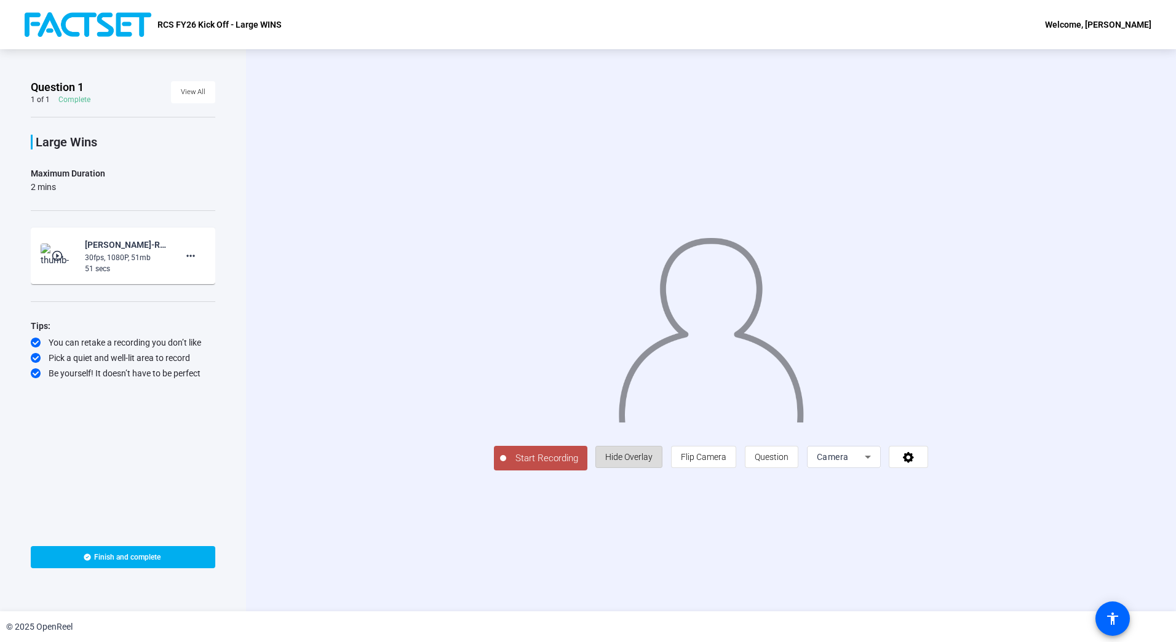
click at [653, 469] on span "Hide Overlay" at bounding box center [628, 456] width 47 height 23
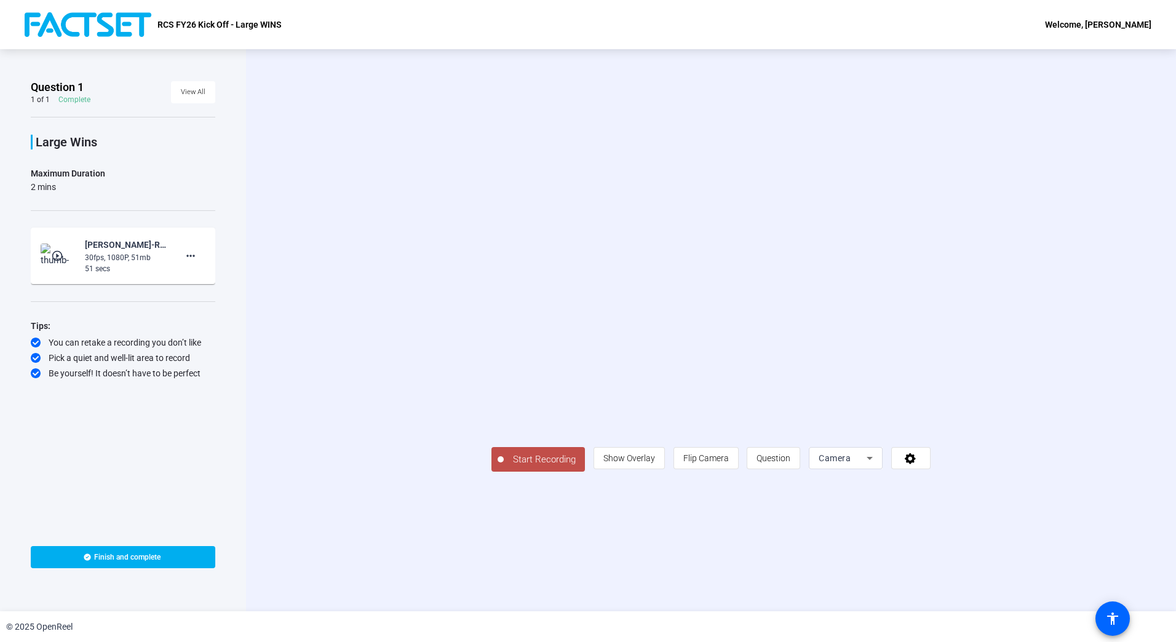
click at [504, 467] on span "Start Recording" at bounding box center [544, 460] width 81 height 14
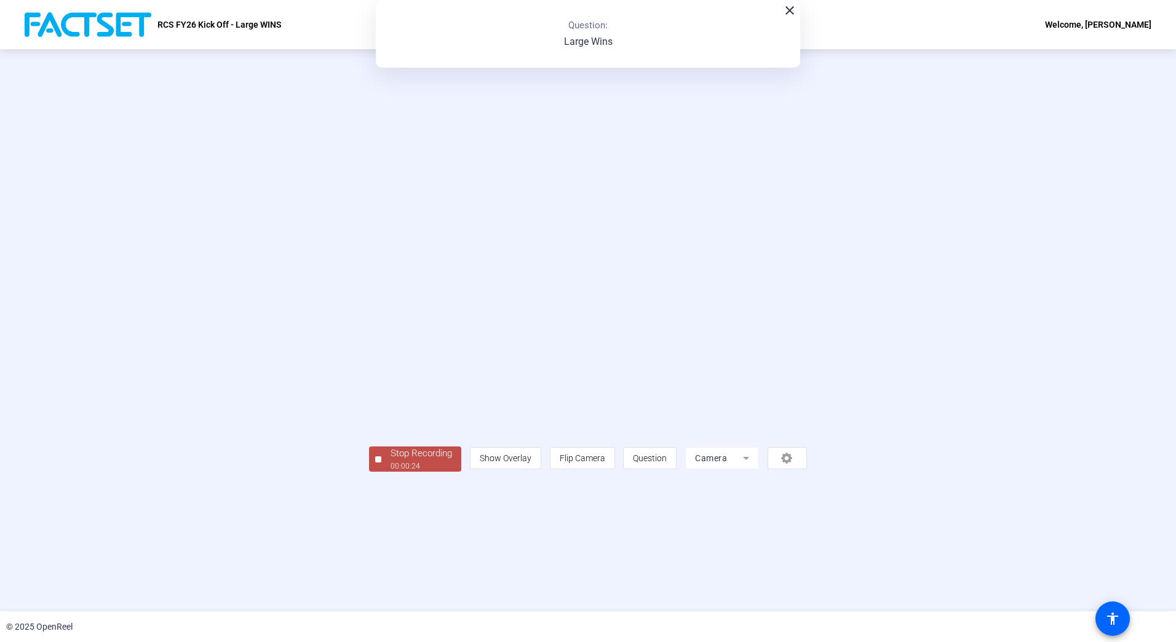
click at [375, 463] on div at bounding box center [378, 460] width 6 height 6
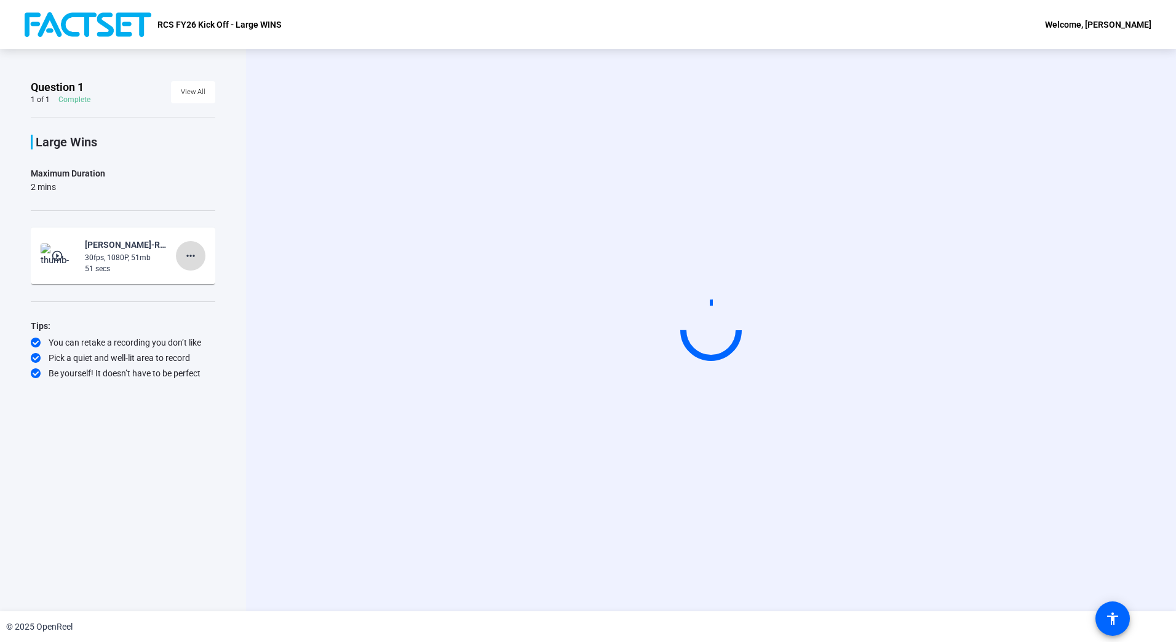
click at [193, 247] on span at bounding box center [191, 256] width 30 height 30
click at [210, 279] on span "Delete clip" at bounding box center [210, 281] width 49 height 15
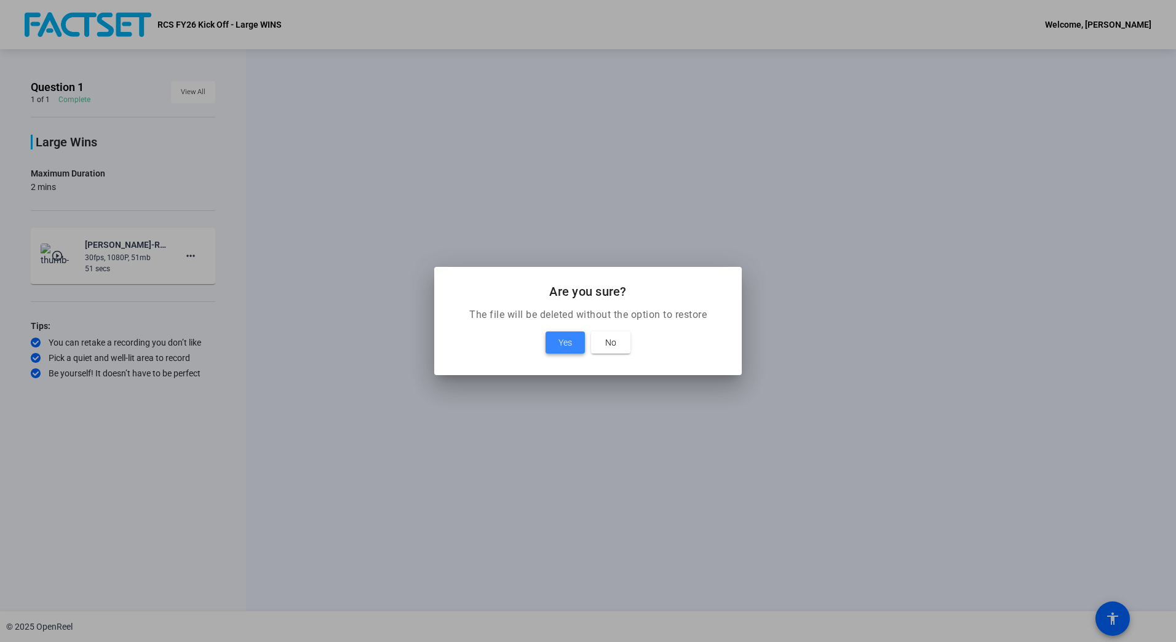
click at [562, 340] on span "Yes" at bounding box center [566, 342] width 14 height 15
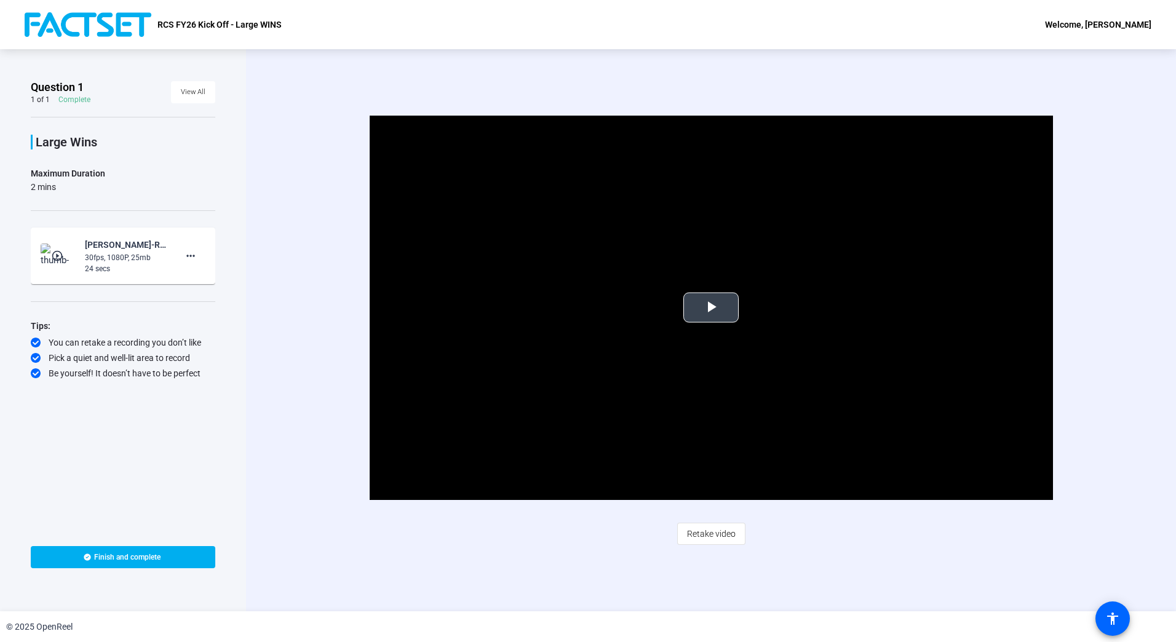
click at [711, 308] on span "Video Player" at bounding box center [711, 308] width 0 height 0
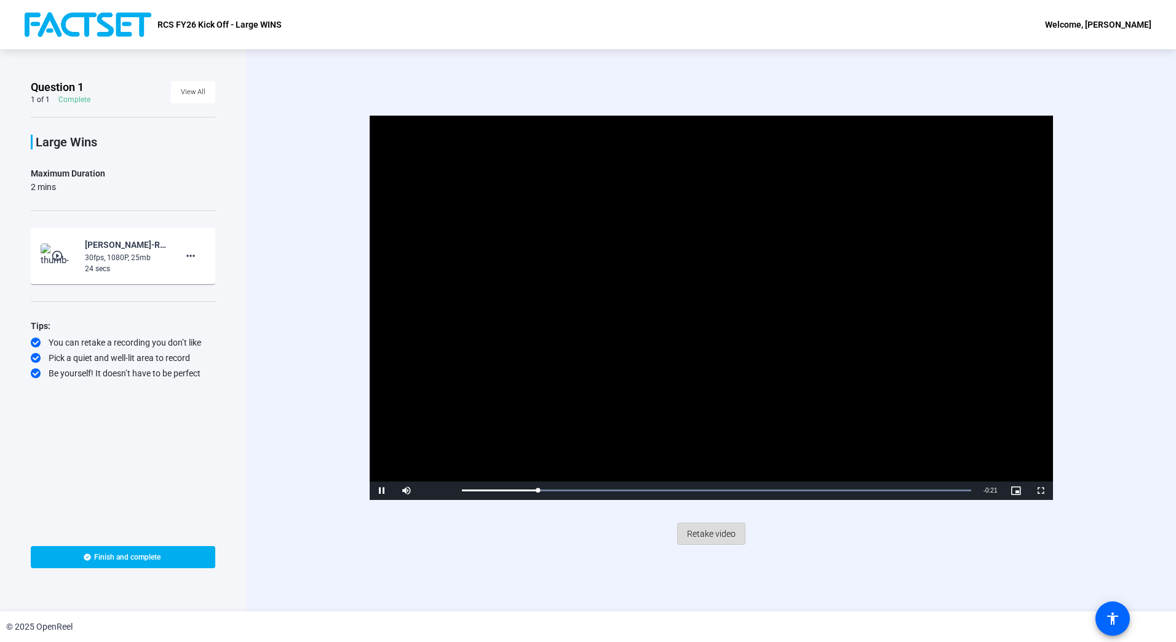
click at [708, 525] on span "Retake video" at bounding box center [711, 533] width 49 height 23
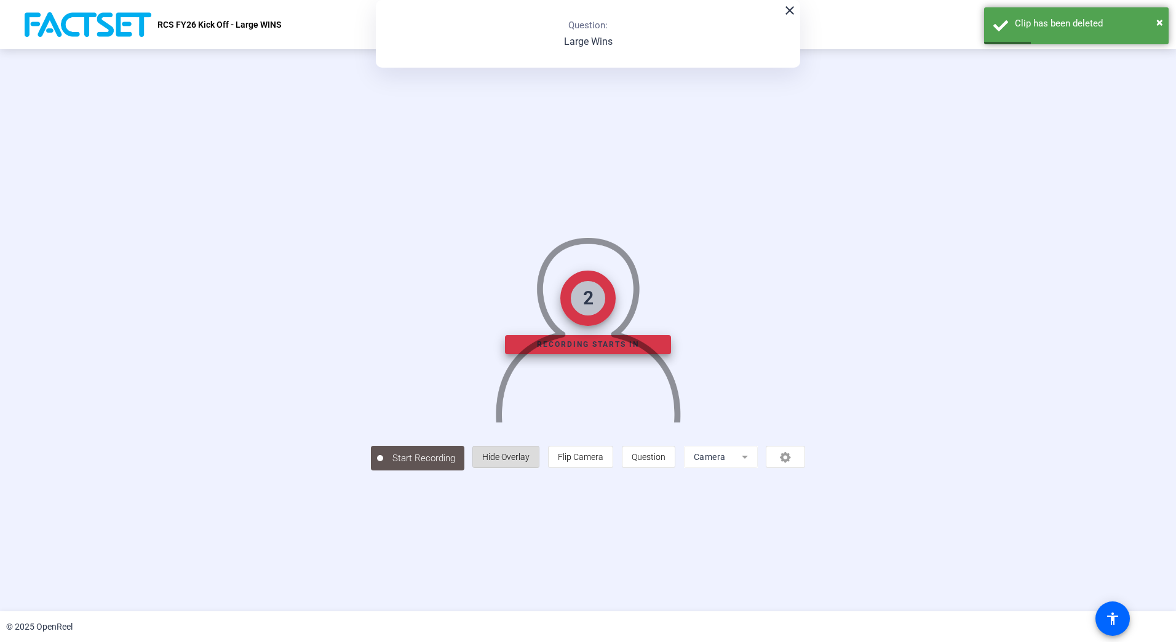
click at [530, 462] on span "Hide Overlay" at bounding box center [505, 457] width 47 height 10
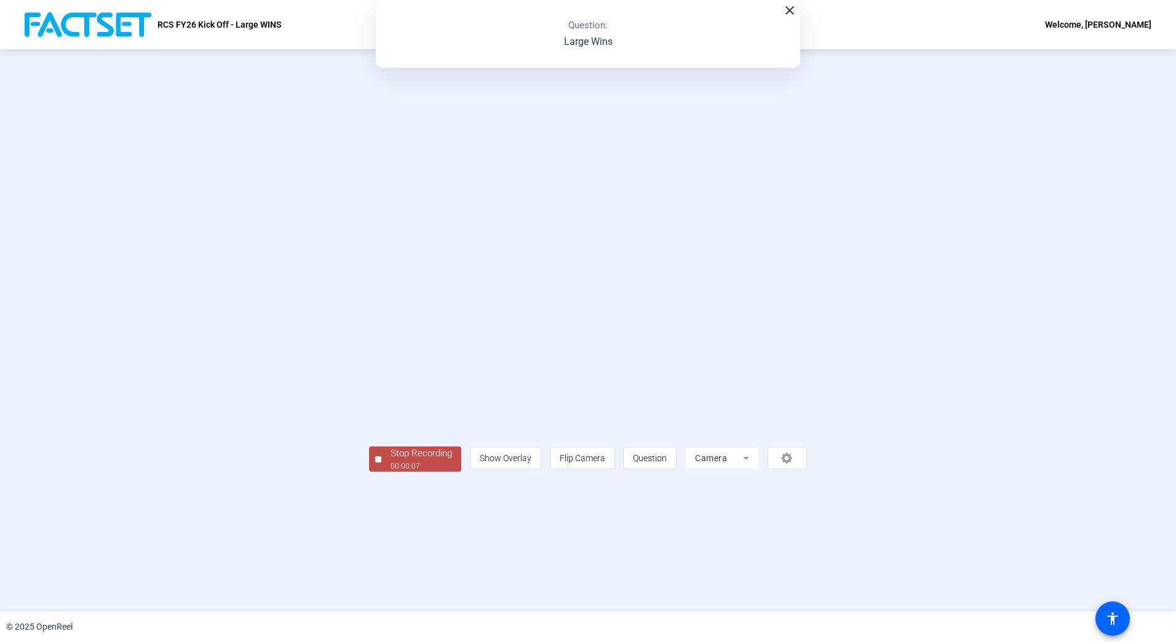
click at [381, 472] on span "Stop Recording 00:00:07" at bounding box center [421, 459] width 80 height 25
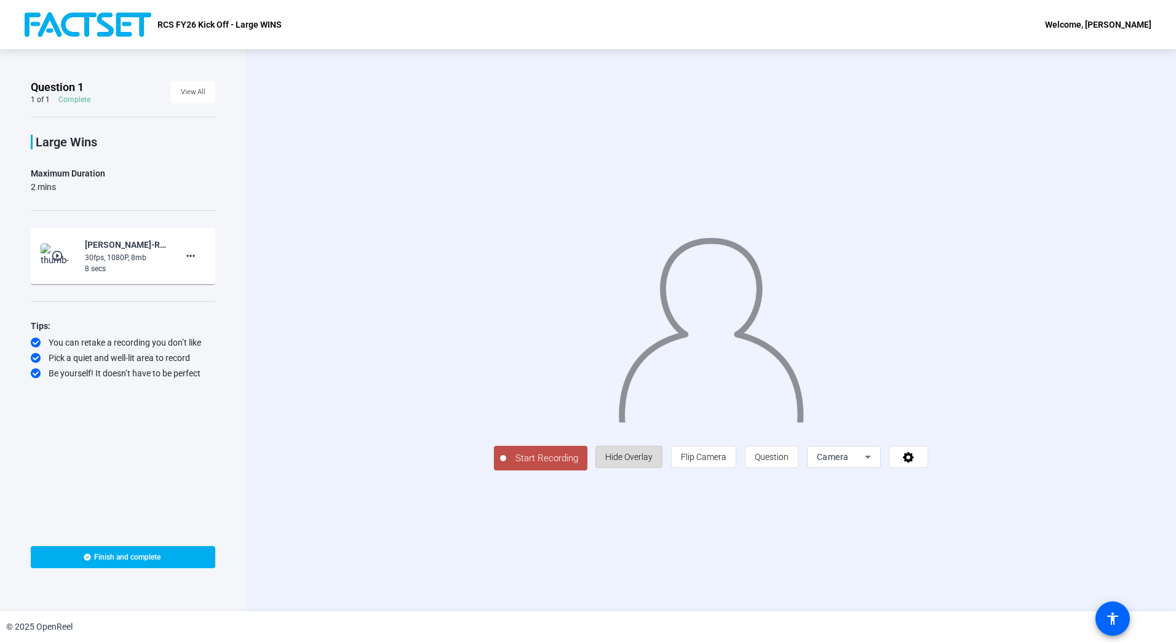
click at [653, 469] on span "Hide Overlay" at bounding box center [628, 456] width 47 height 23
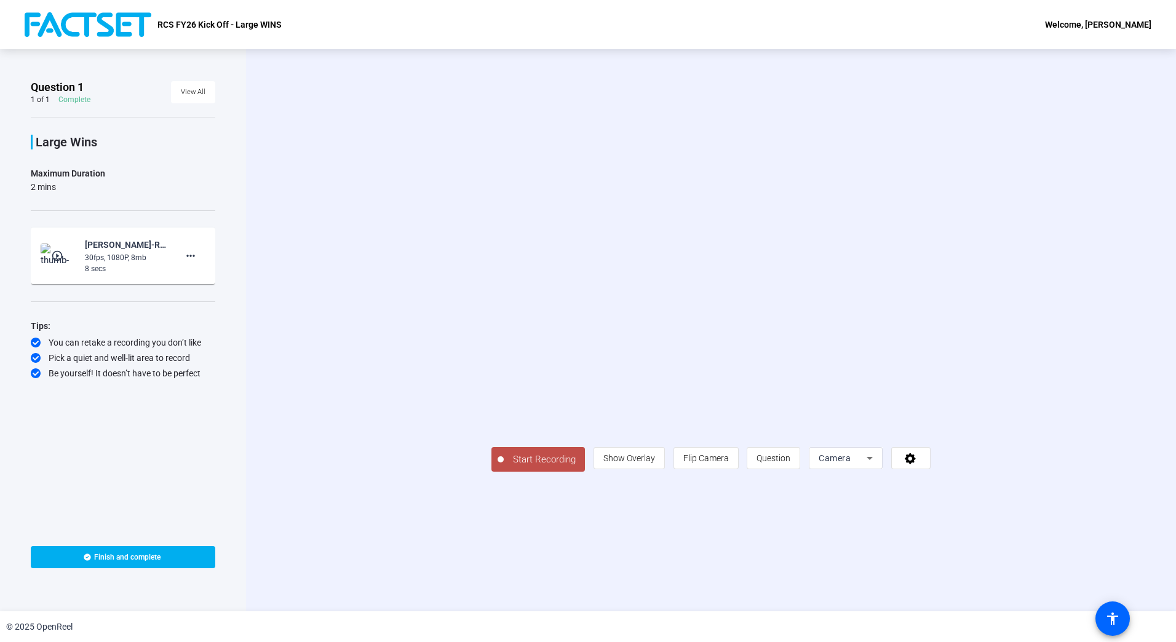
click at [504, 467] on span "Start Recording" at bounding box center [544, 460] width 81 height 14
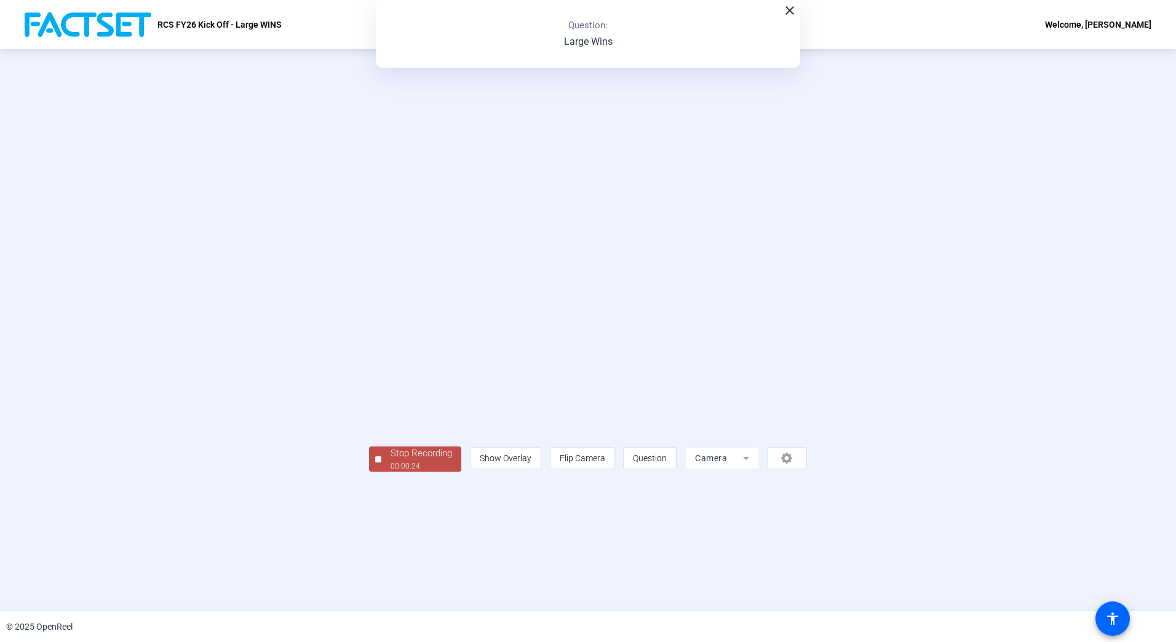
click at [375, 463] on div at bounding box center [378, 460] width 6 height 6
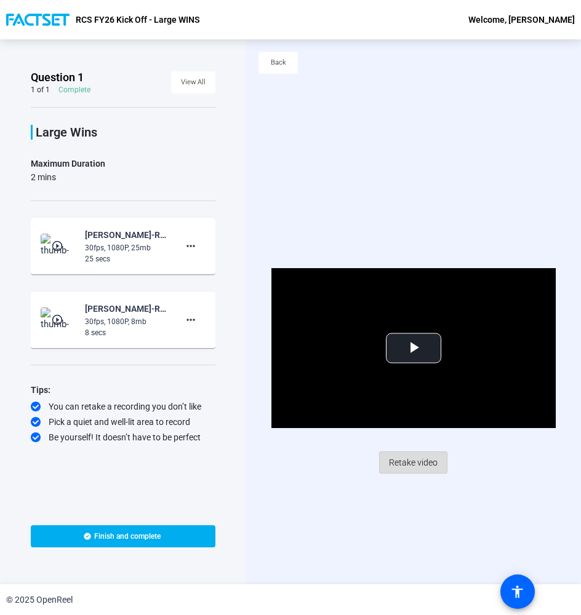
click at [404, 462] on span "Retake video" at bounding box center [413, 462] width 49 height 23
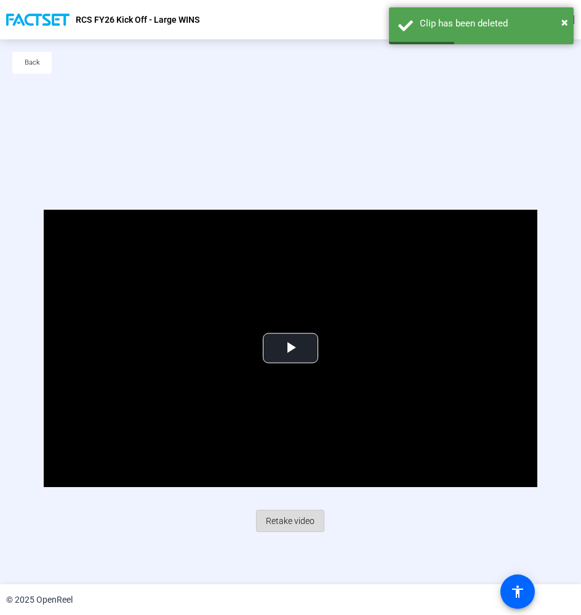
click at [285, 521] on span "Retake video" at bounding box center [290, 520] width 49 height 23
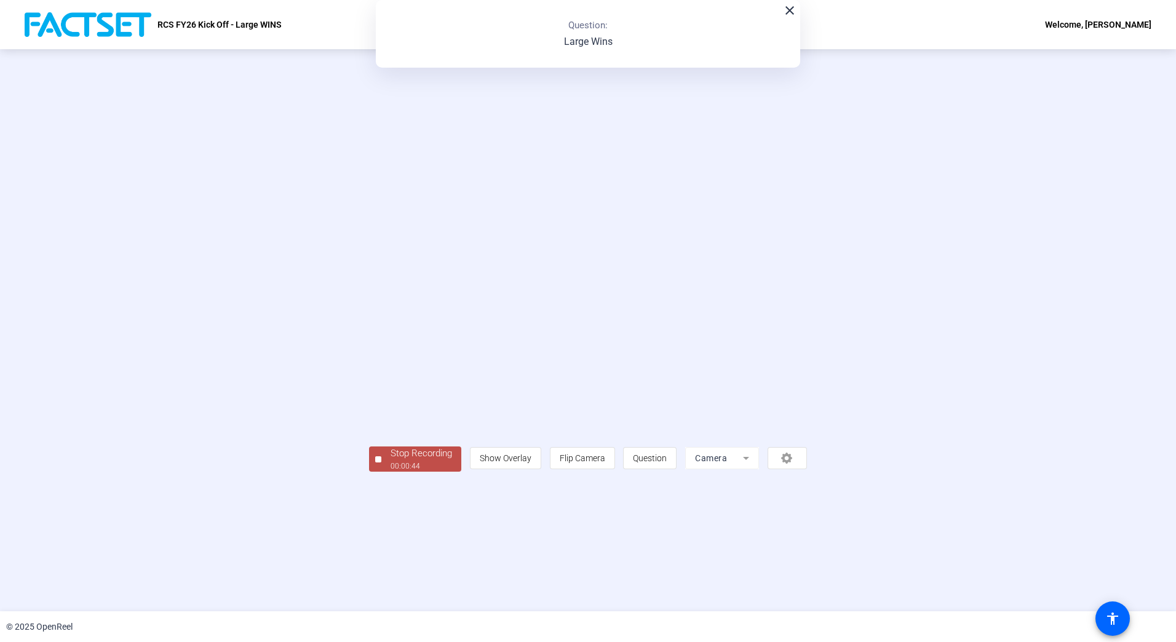
click at [381, 472] on span "Stop Recording 00:00:44" at bounding box center [421, 459] width 80 height 25
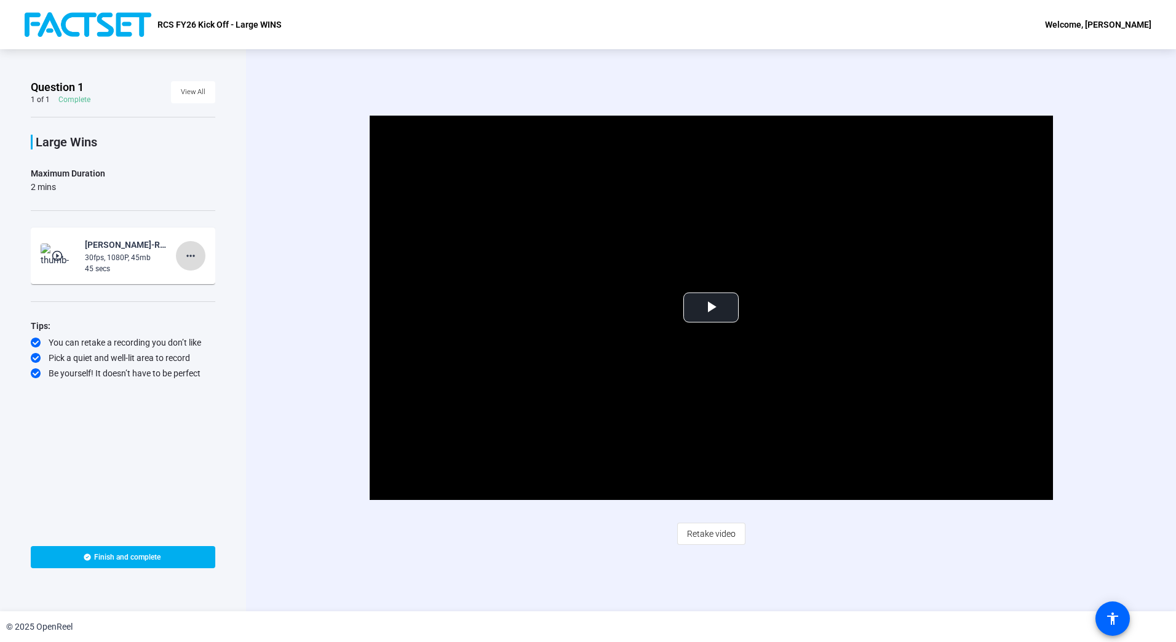
click at [194, 253] on mat-icon "more_horiz" at bounding box center [190, 256] width 15 height 15
click at [207, 281] on span "Delete clip" at bounding box center [210, 281] width 49 height 15
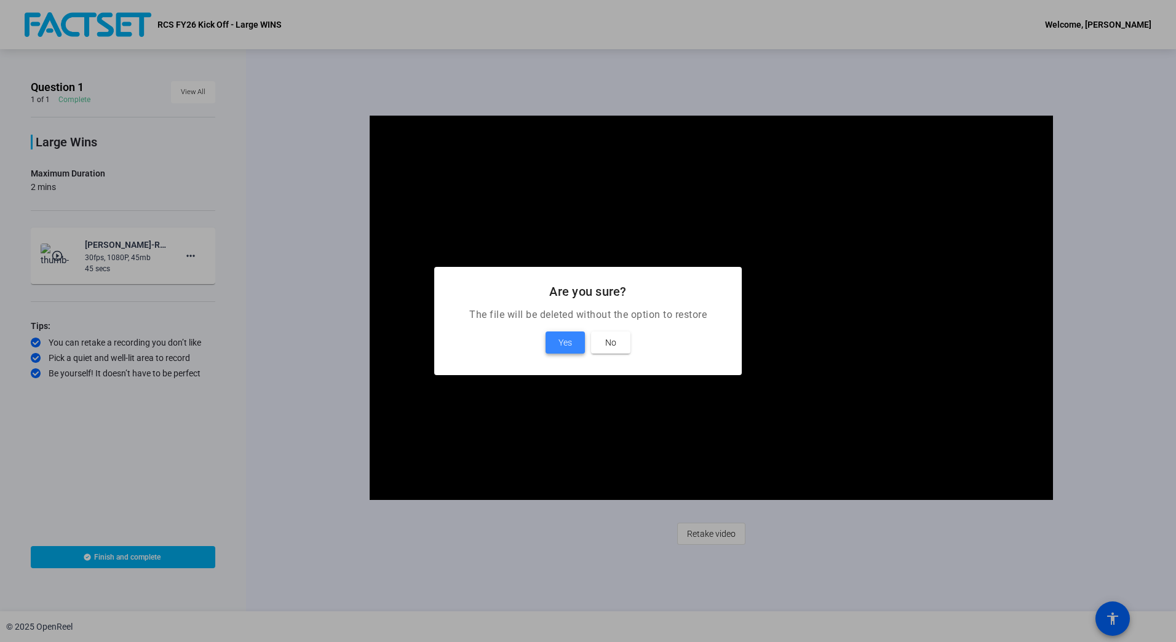
click at [570, 341] on span "Yes" at bounding box center [566, 342] width 14 height 15
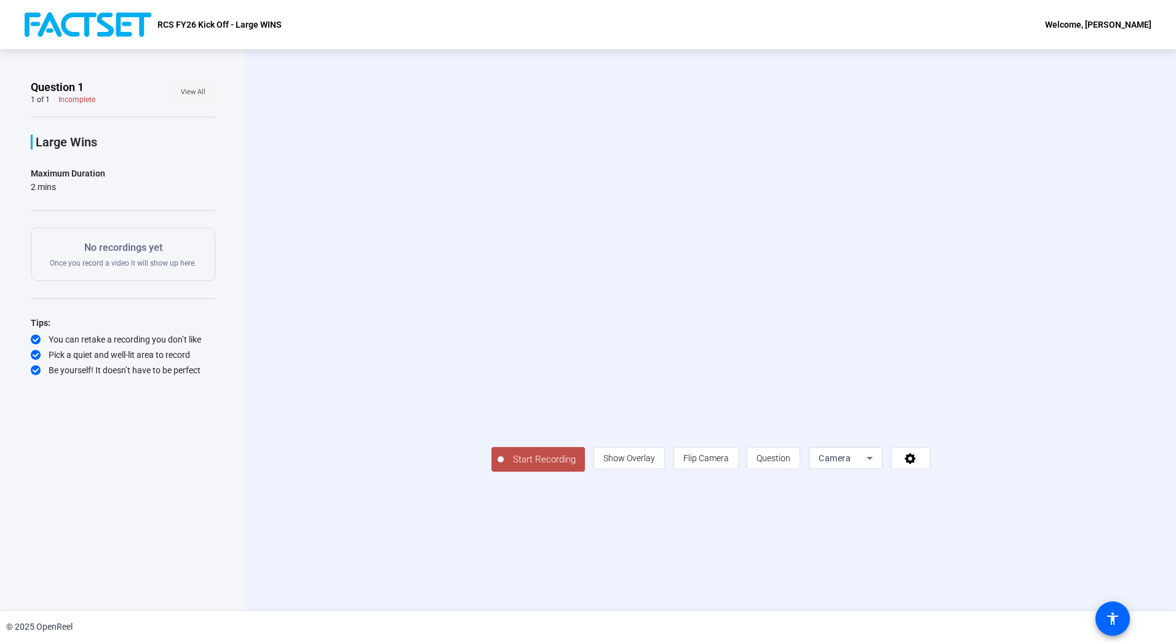
click at [194, 92] on span "View All" at bounding box center [193, 92] width 25 height 18
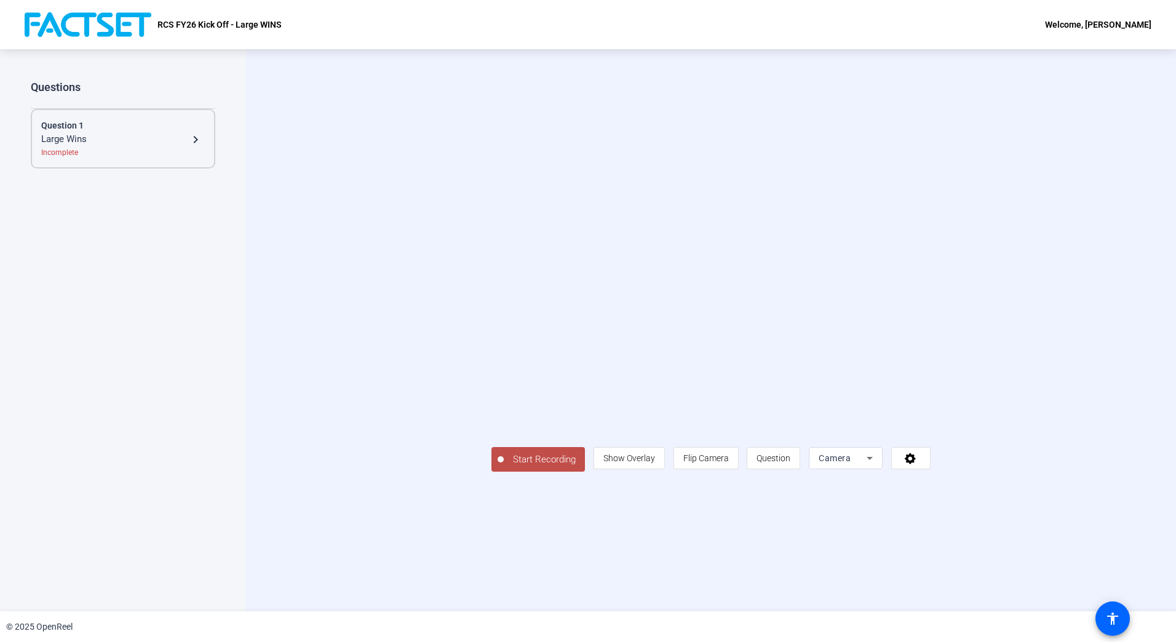
click at [108, 131] on div "Question 1" at bounding box center [123, 125] width 164 height 13
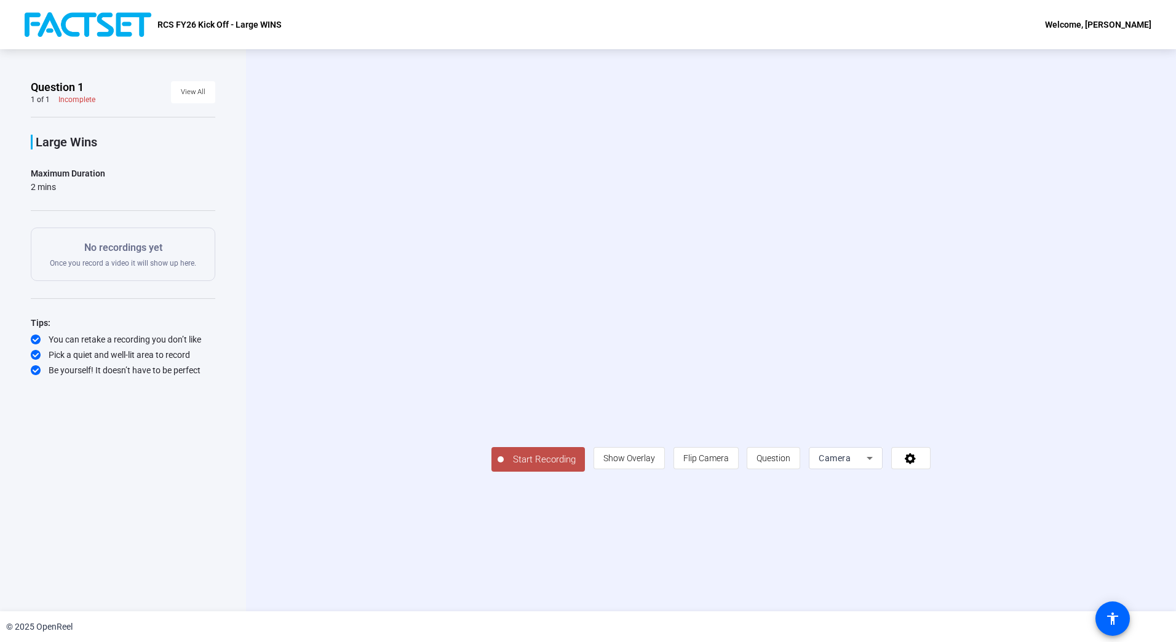
click at [117, 253] on p "No recordings yet" at bounding box center [123, 248] width 146 height 15
drag, startPoint x: 117, startPoint y: 253, endPoint x: 313, endPoint y: 198, distance: 203.3
click at [313, 198] on div "Start Recording person Show Overlay flip Flip Camera question_mark Question Cam…" at bounding box center [711, 330] width 930 height 562
click at [121, 252] on p "No recordings yet" at bounding box center [123, 248] width 146 height 15
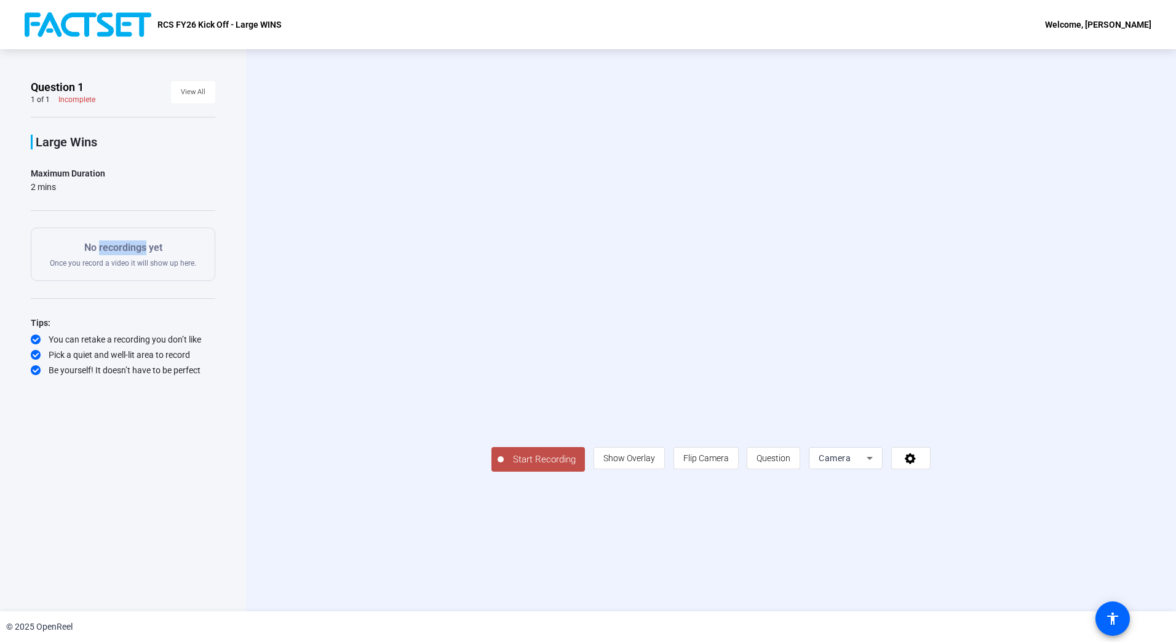
click at [121, 252] on p "No recordings yet" at bounding box center [123, 248] width 146 height 15
click at [297, 164] on div "Start Recording person Show Overlay flip Flip Camera question_mark Question Cam…" at bounding box center [711, 330] width 930 height 562
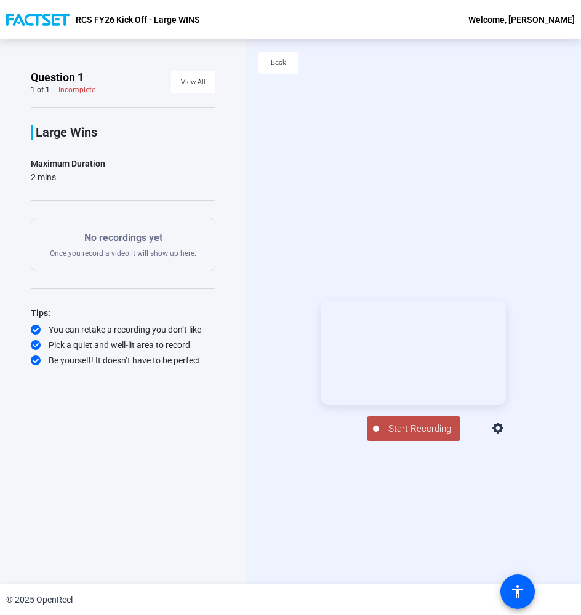
click at [408, 436] on span "Start Recording" at bounding box center [419, 429] width 81 height 14
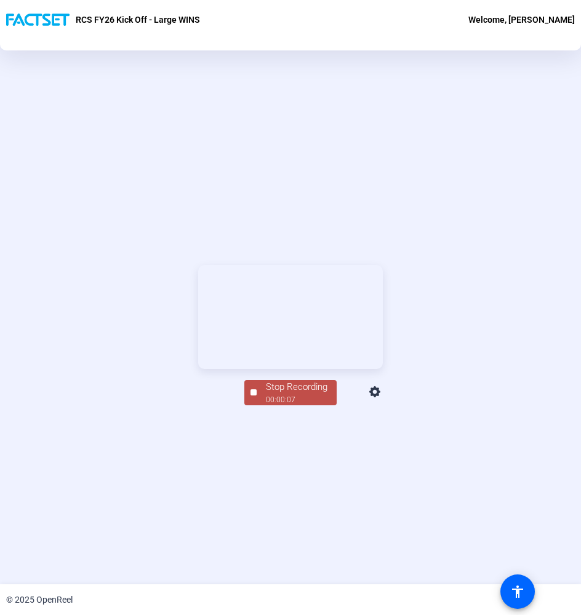
scroll to position [101, 0]
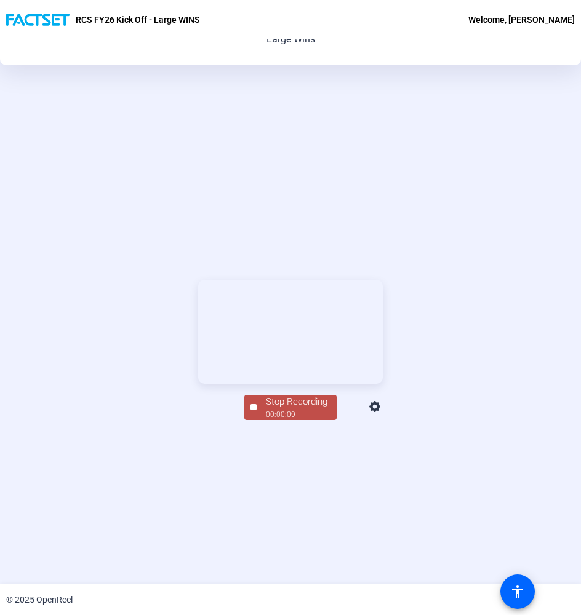
click at [250, 410] on div at bounding box center [253, 407] width 6 height 6
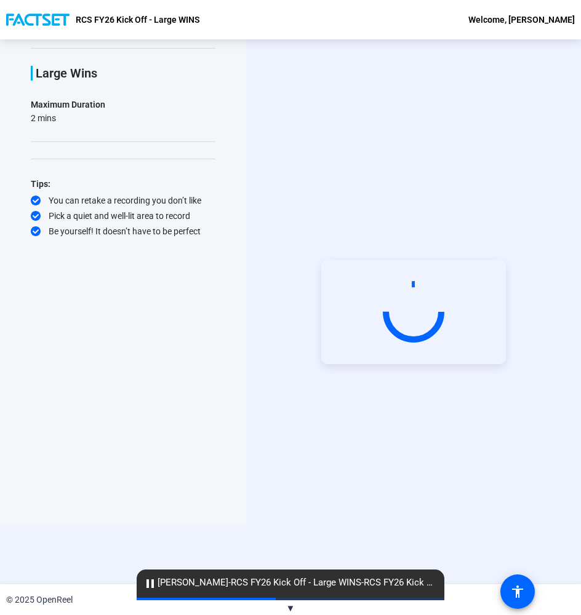
scroll to position [0, 0]
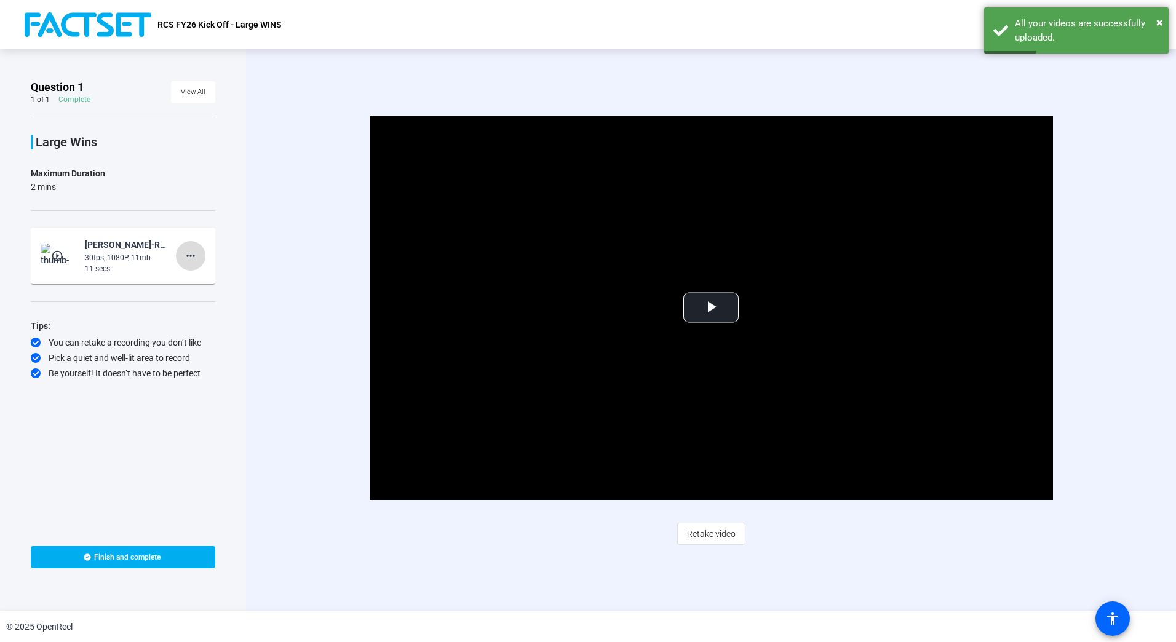
click at [191, 252] on mat-icon "more_horiz" at bounding box center [190, 256] width 15 height 15
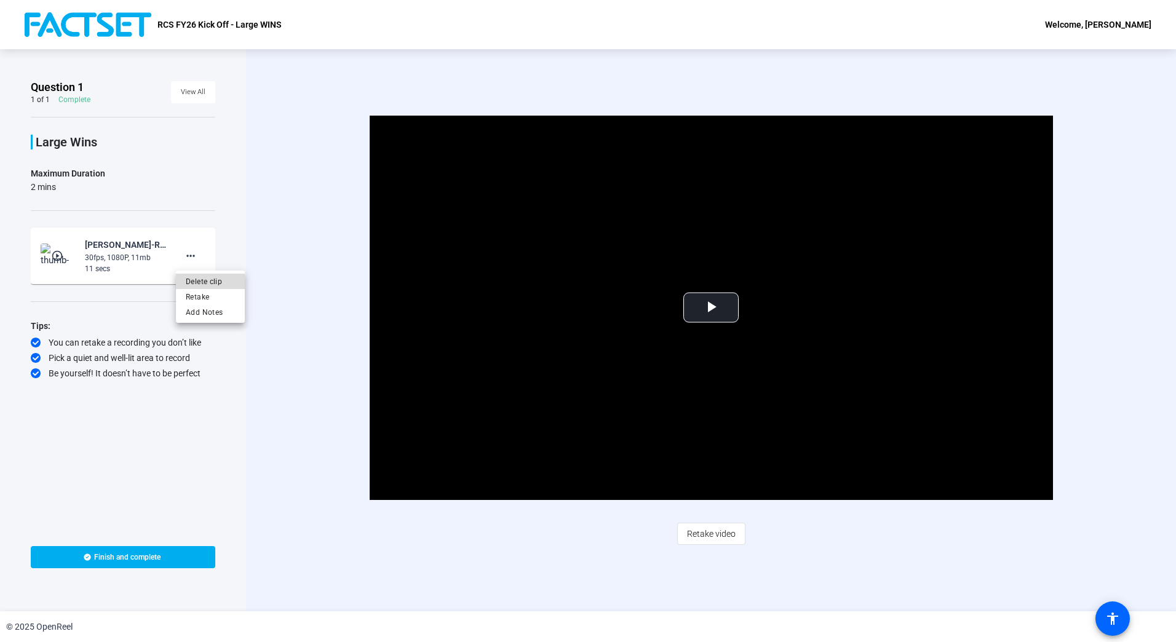
click at [205, 284] on span "Delete clip" at bounding box center [210, 281] width 49 height 15
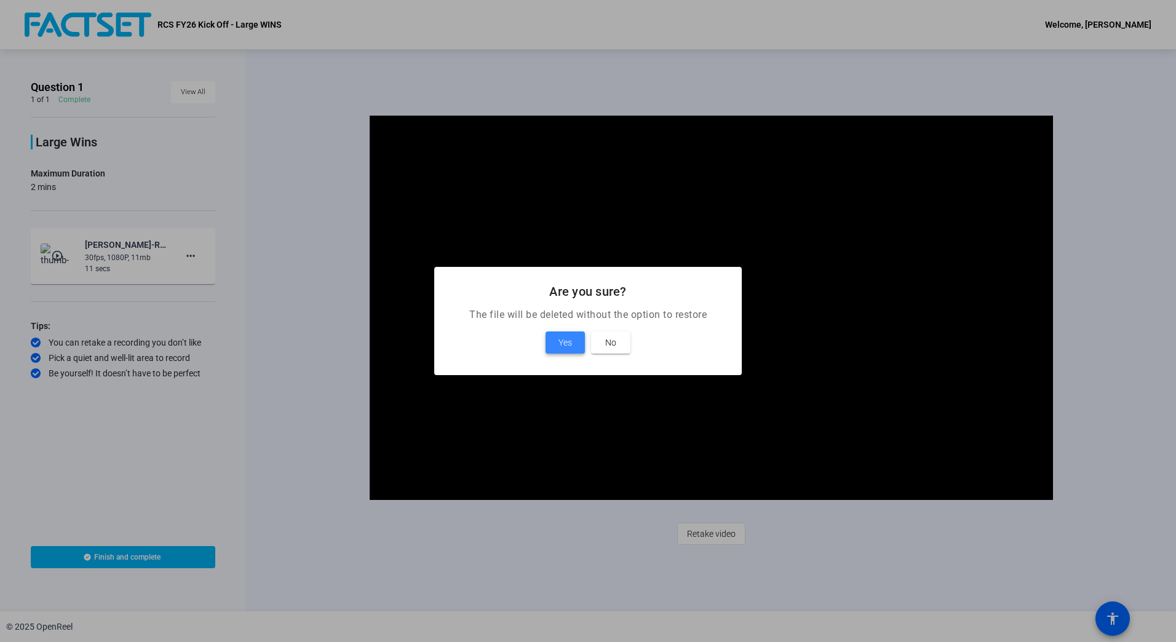
click at [559, 343] on span "Yes" at bounding box center [566, 342] width 14 height 15
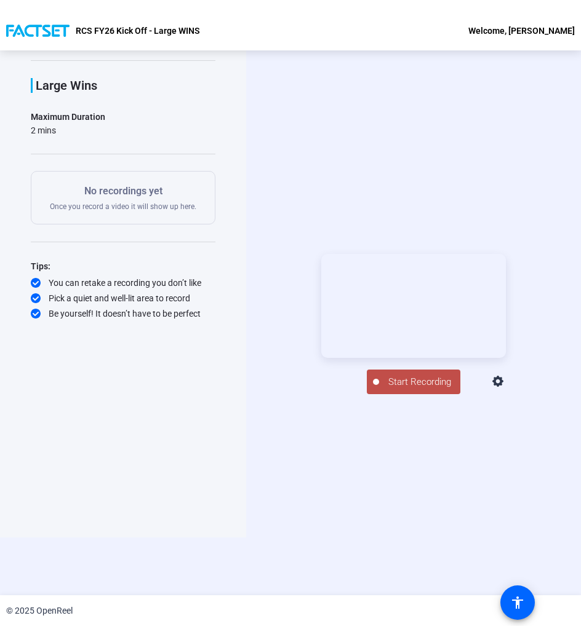
scroll to position [59, 0]
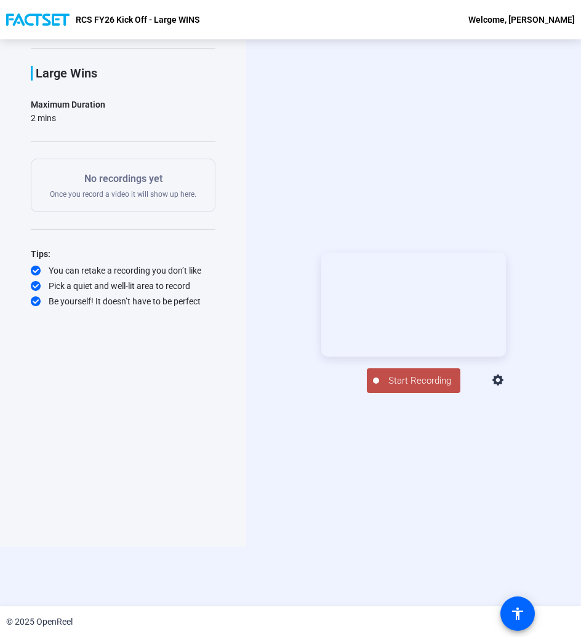
click at [412, 388] on span "Start Recording" at bounding box center [419, 381] width 81 height 14
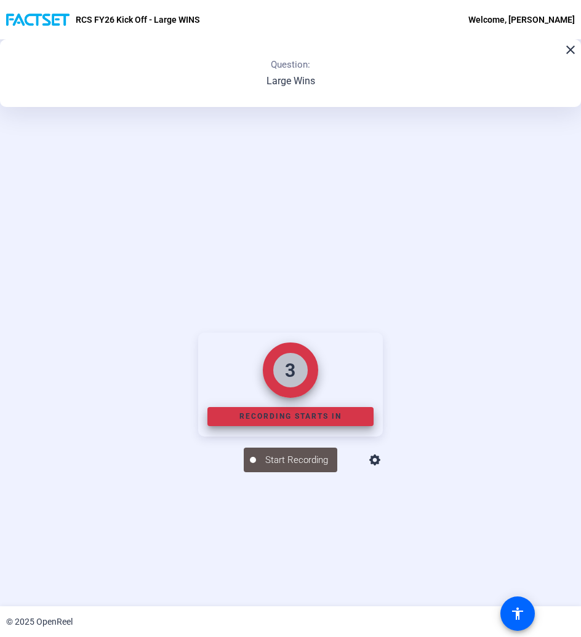
scroll to position [139, 0]
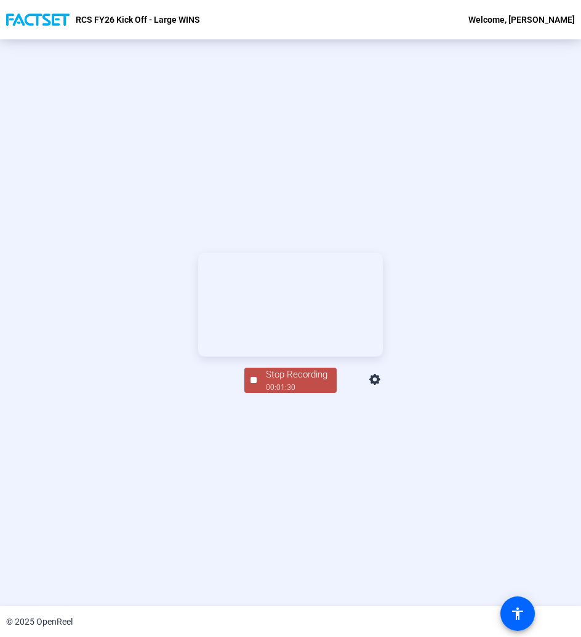
click at [250, 393] on button "Stop Recording 00:01:30" at bounding box center [290, 380] width 92 height 25
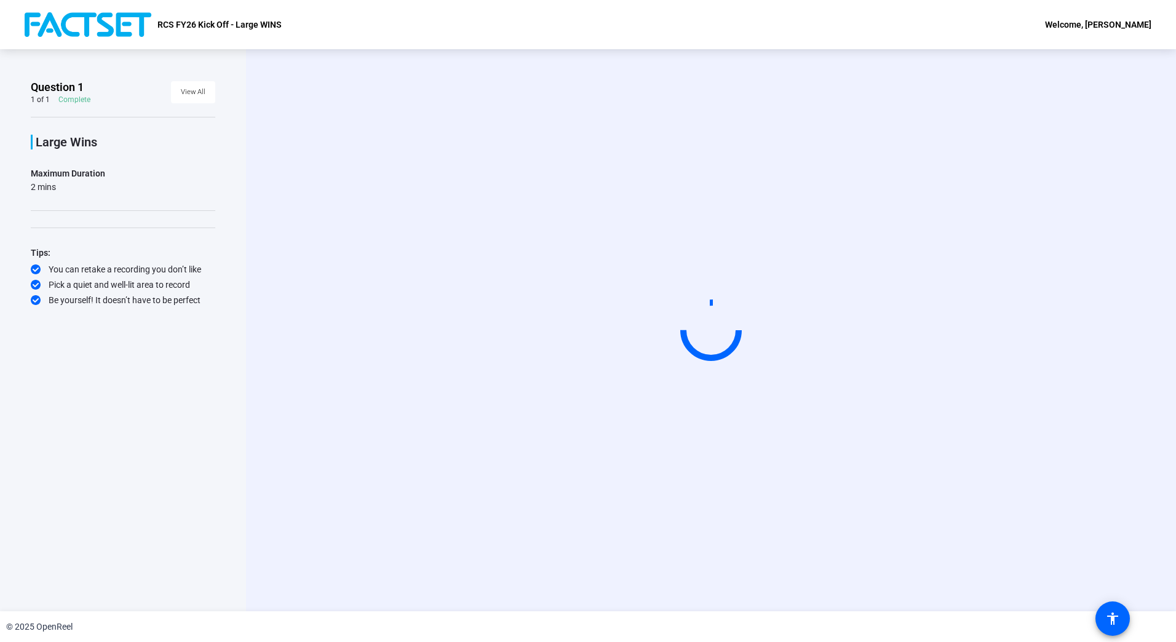
scroll to position [0, 0]
click at [260, 297] on div "Start Recording" at bounding box center [711, 330] width 930 height 562
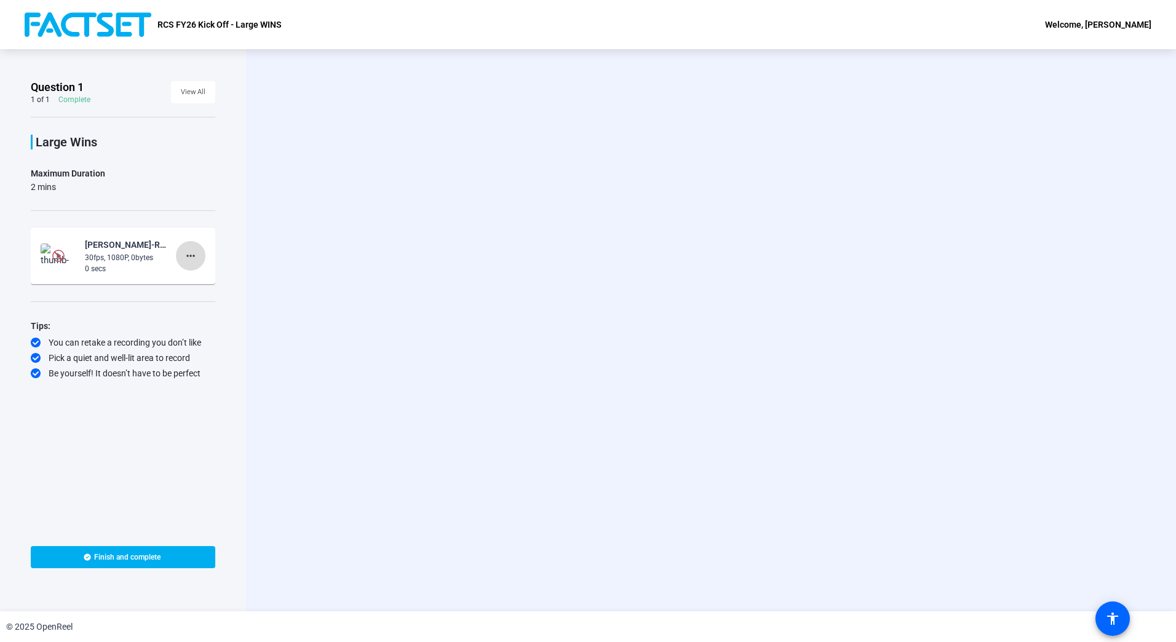
click at [190, 253] on mat-icon "more_horiz" at bounding box center [190, 256] width 15 height 15
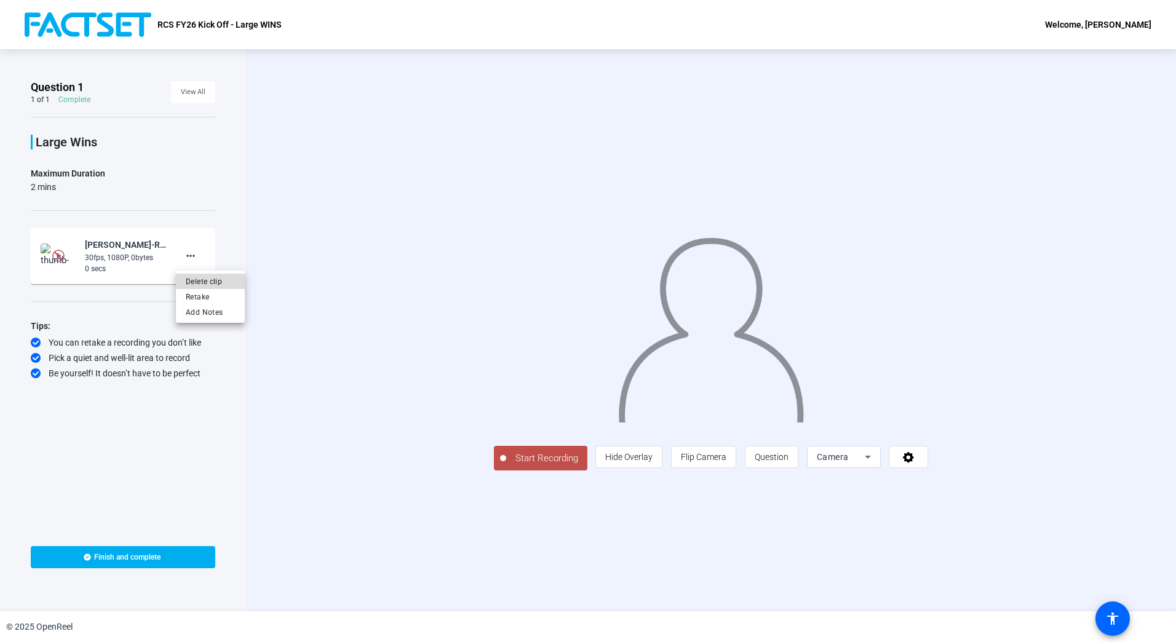
click at [207, 279] on span "Delete clip" at bounding box center [210, 281] width 49 height 15
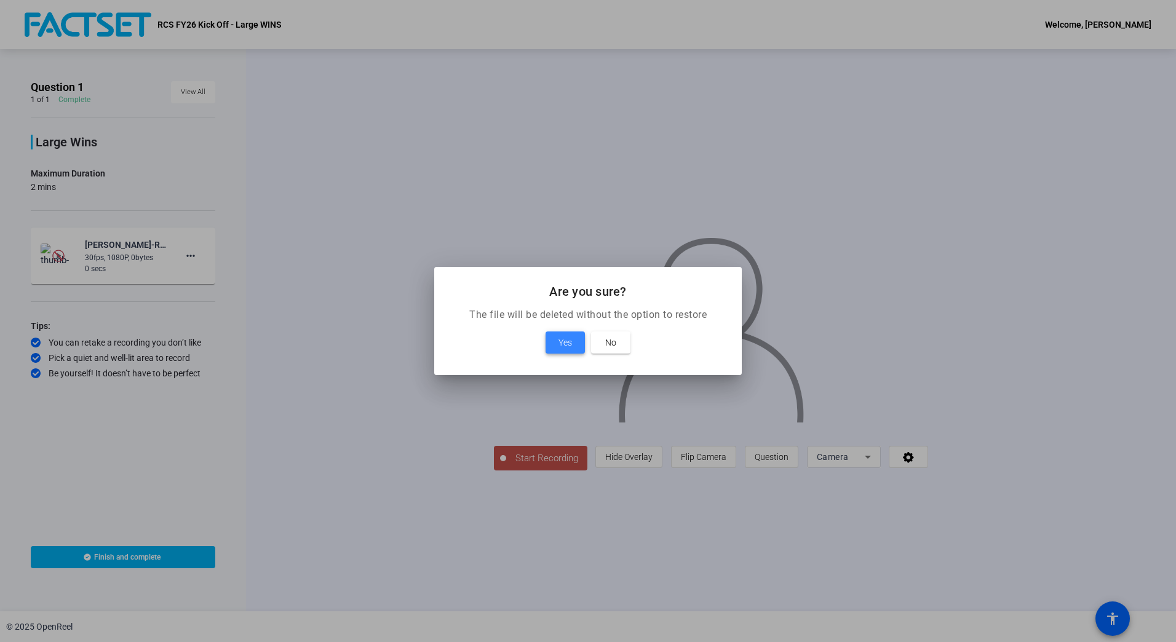
click at [563, 340] on span "Yes" at bounding box center [566, 342] width 14 height 15
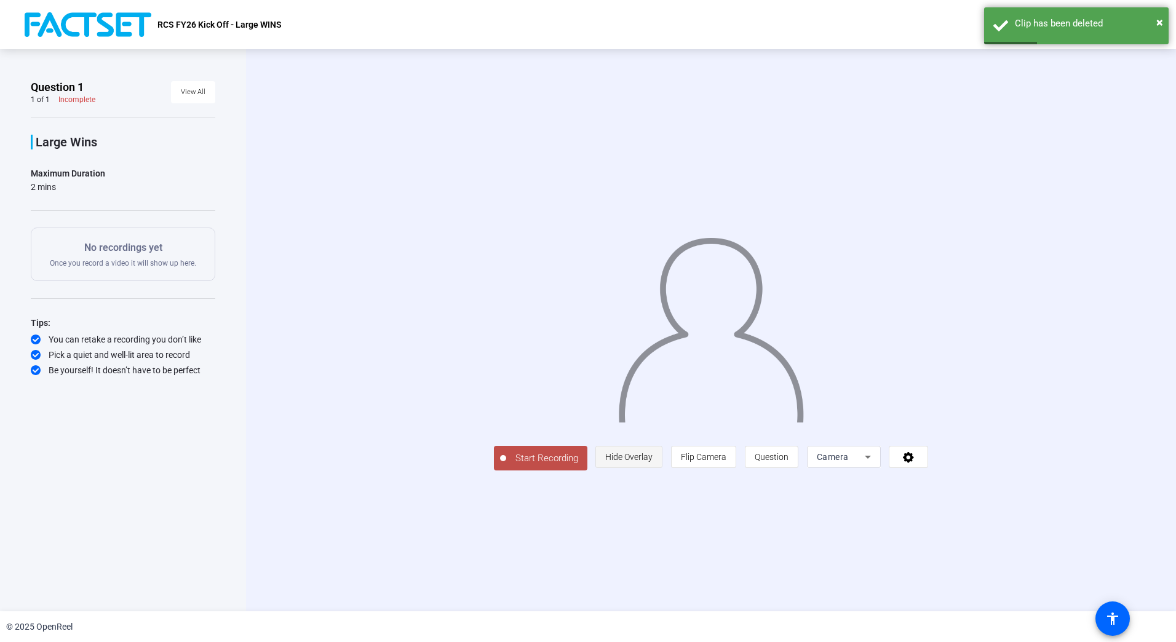
click at [653, 462] on span "Hide Overlay" at bounding box center [628, 457] width 47 height 10
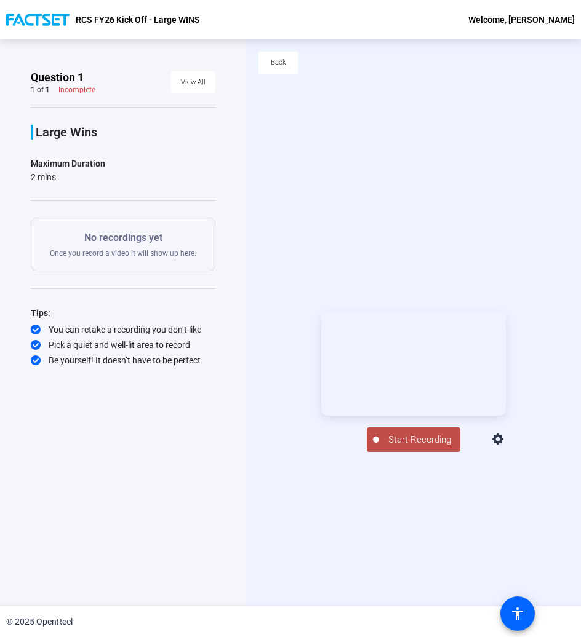
scroll to position [59, 0]
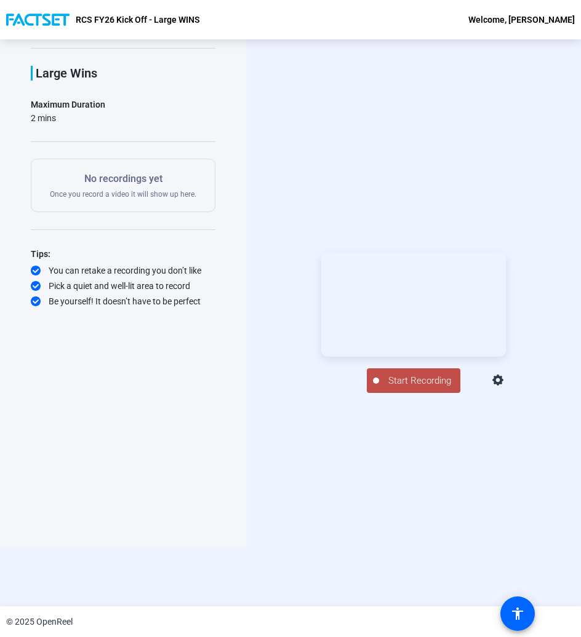
click at [407, 388] on span "Start Recording" at bounding box center [419, 381] width 81 height 14
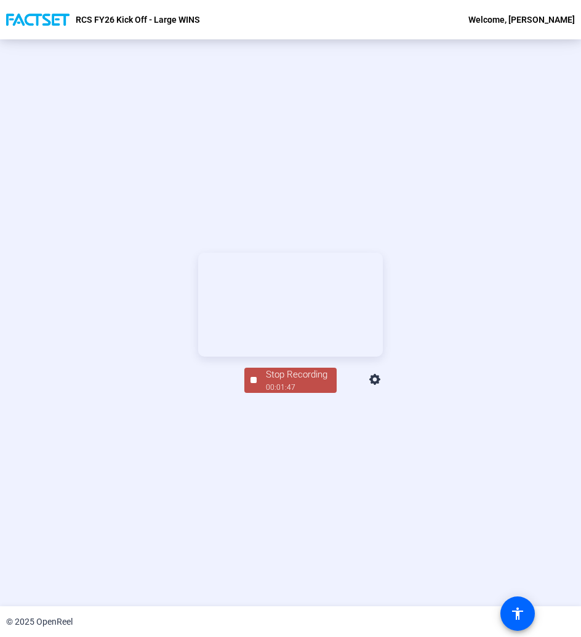
click at [276, 382] on div "Stop Recording" at bounding box center [297, 375] width 62 height 14
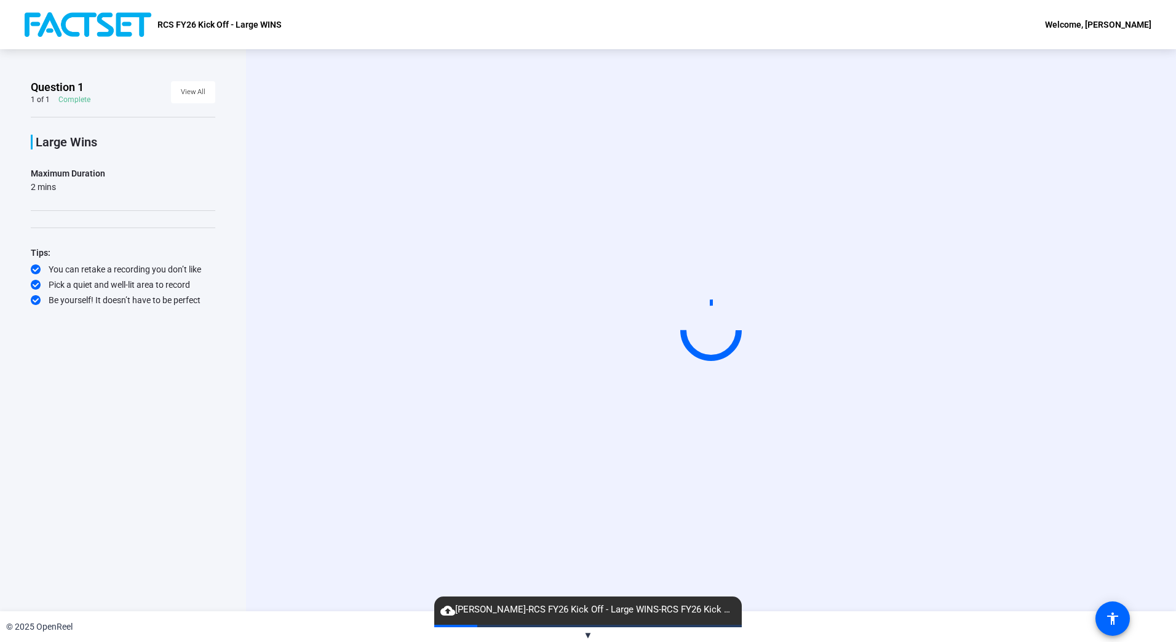
scroll to position [0, 0]
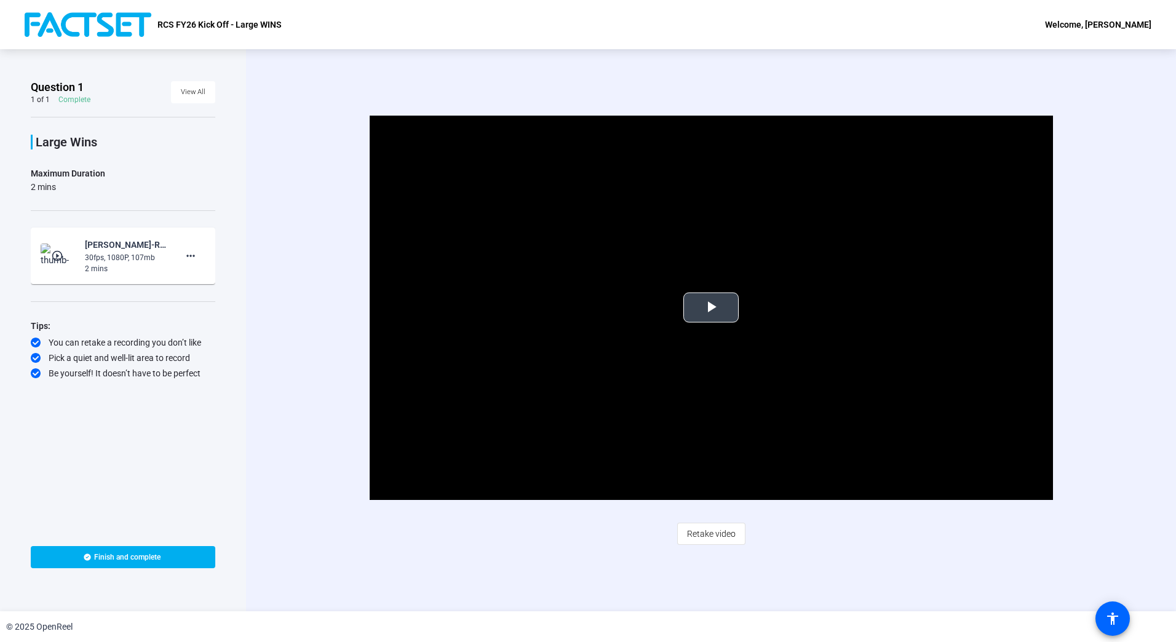
click at [711, 308] on span "Video Player" at bounding box center [711, 308] width 0 height 0
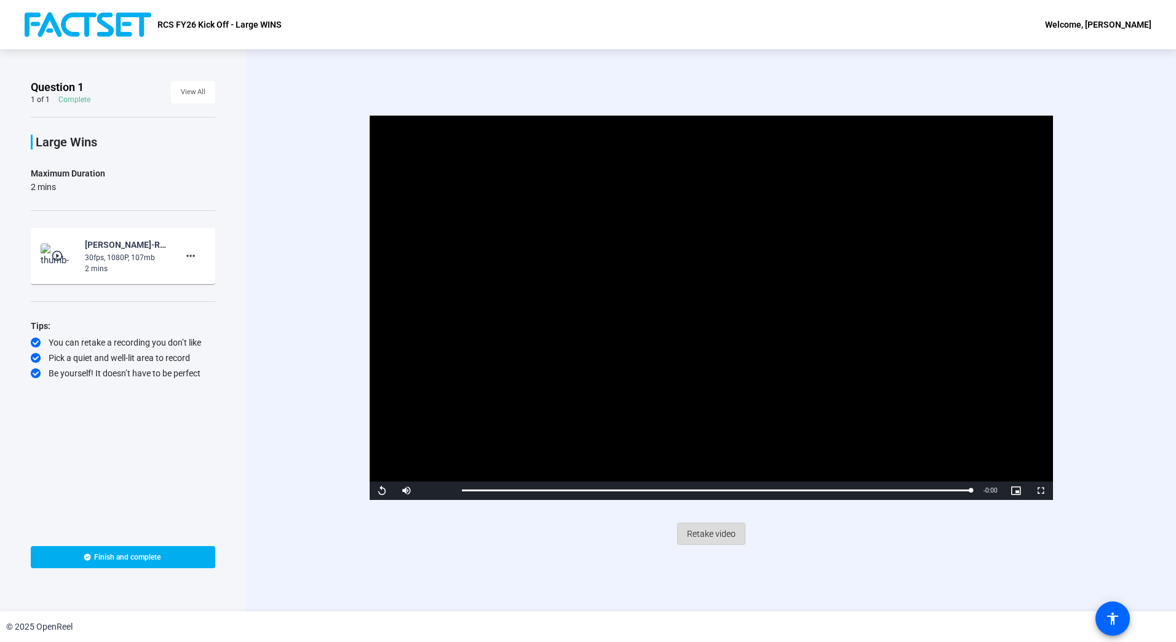
click at [711, 541] on span "Retake video" at bounding box center [711, 533] width 49 height 23
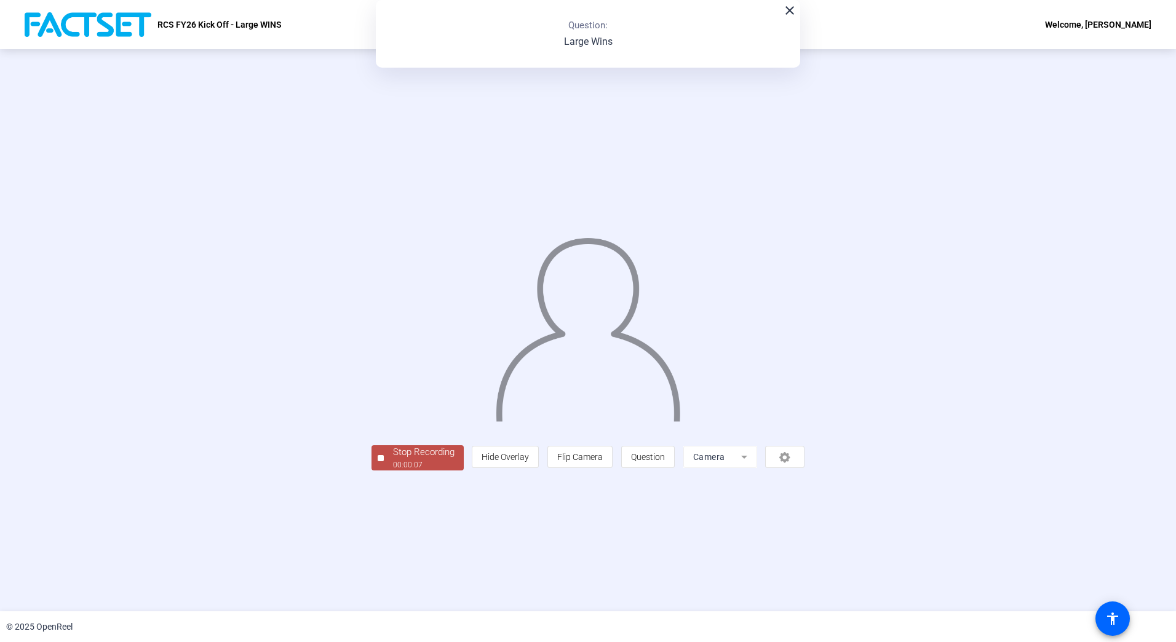
click at [378, 461] on div at bounding box center [381, 458] width 6 height 6
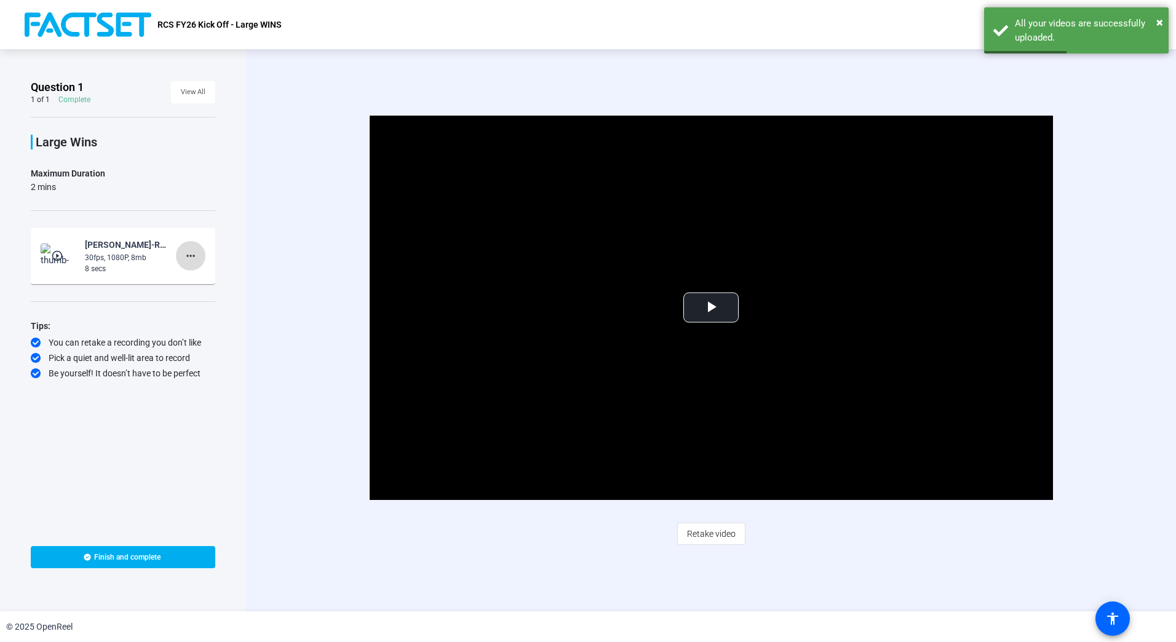
click at [185, 253] on mat-icon "more_horiz" at bounding box center [190, 256] width 15 height 15
click at [202, 278] on span "Delete clip" at bounding box center [210, 281] width 49 height 15
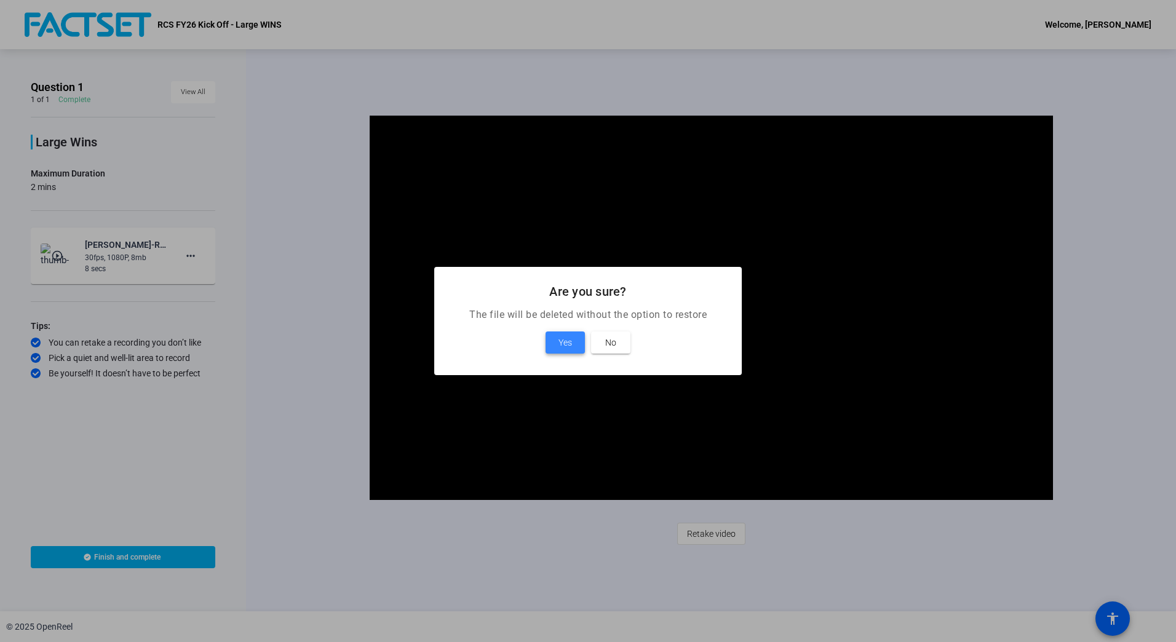
click at [568, 345] on span "Yes" at bounding box center [566, 342] width 14 height 15
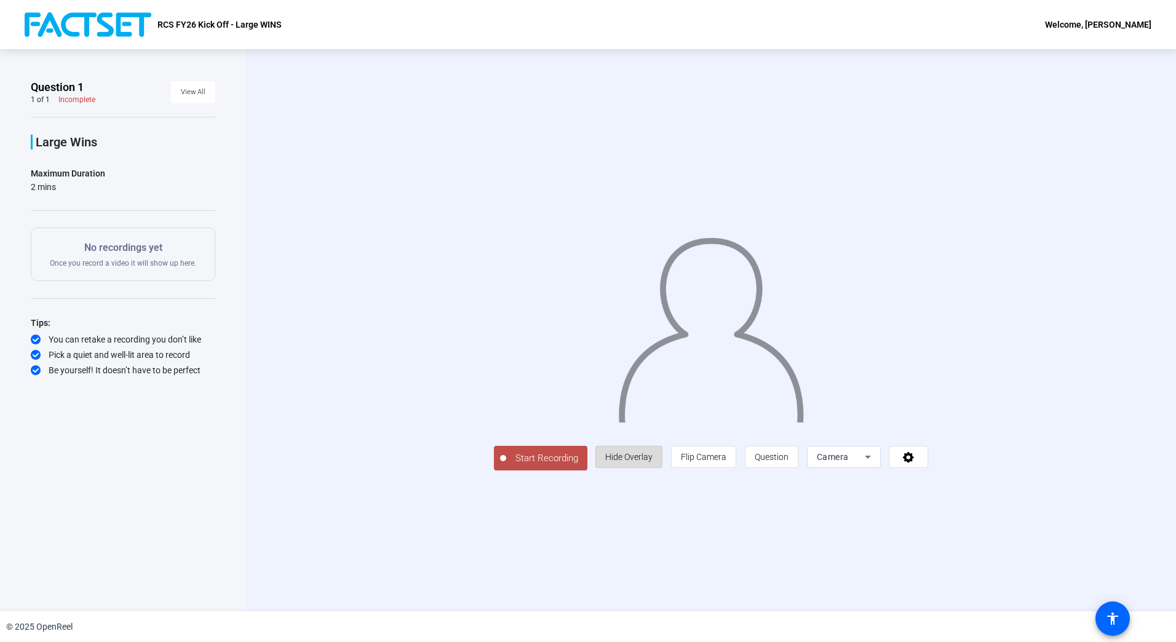
click at [653, 462] on span "Hide Overlay" at bounding box center [628, 457] width 47 height 10
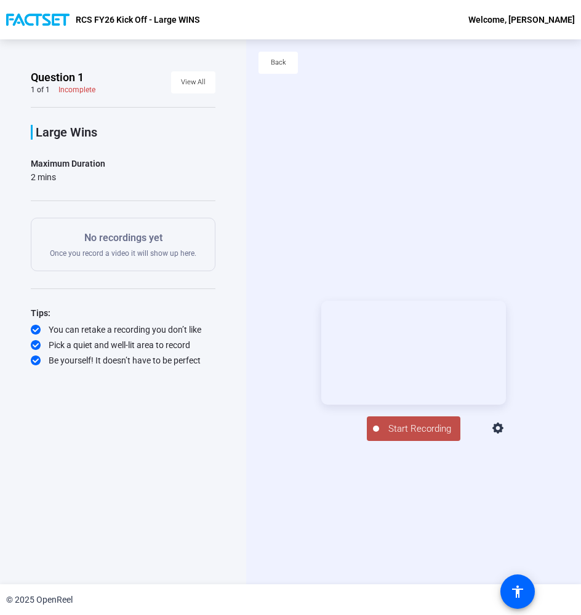
click at [399, 436] on span "Start Recording" at bounding box center [419, 429] width 81 height 14
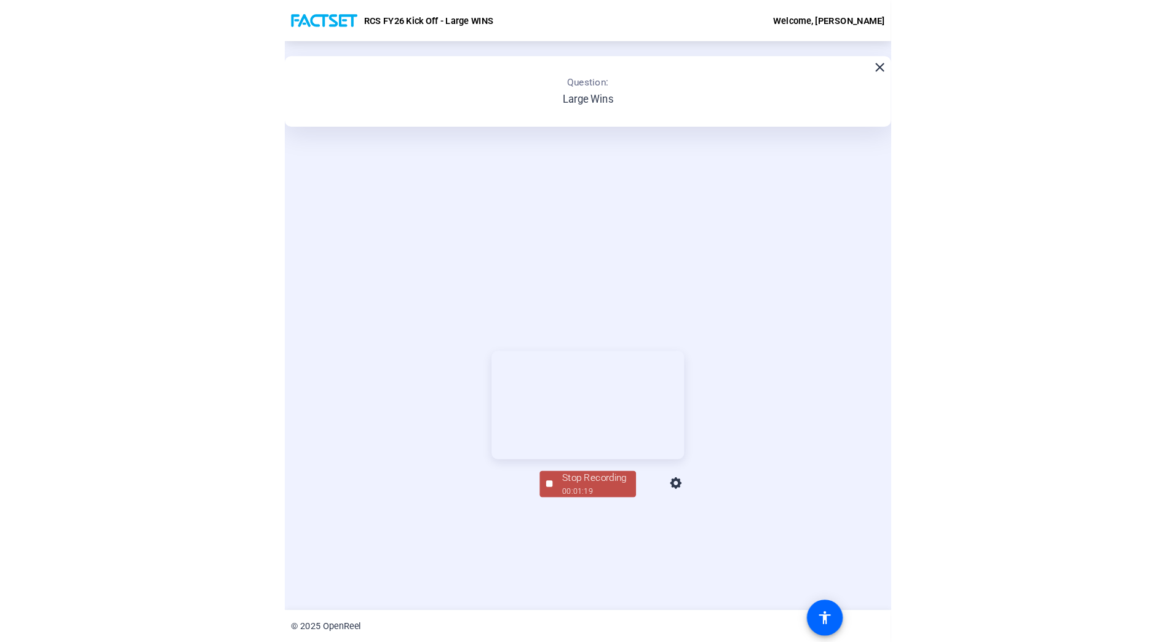
scroll to position [50, 0]
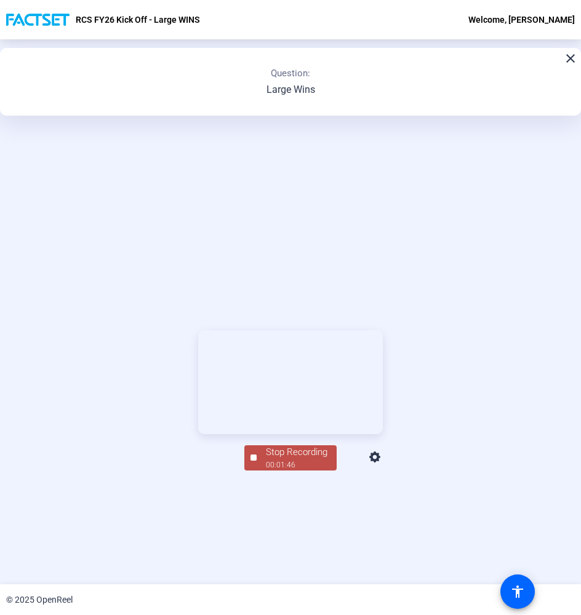
click at [280, 460] on div "Stop Recording" at bounding box center [297, 452] width 62 height 14
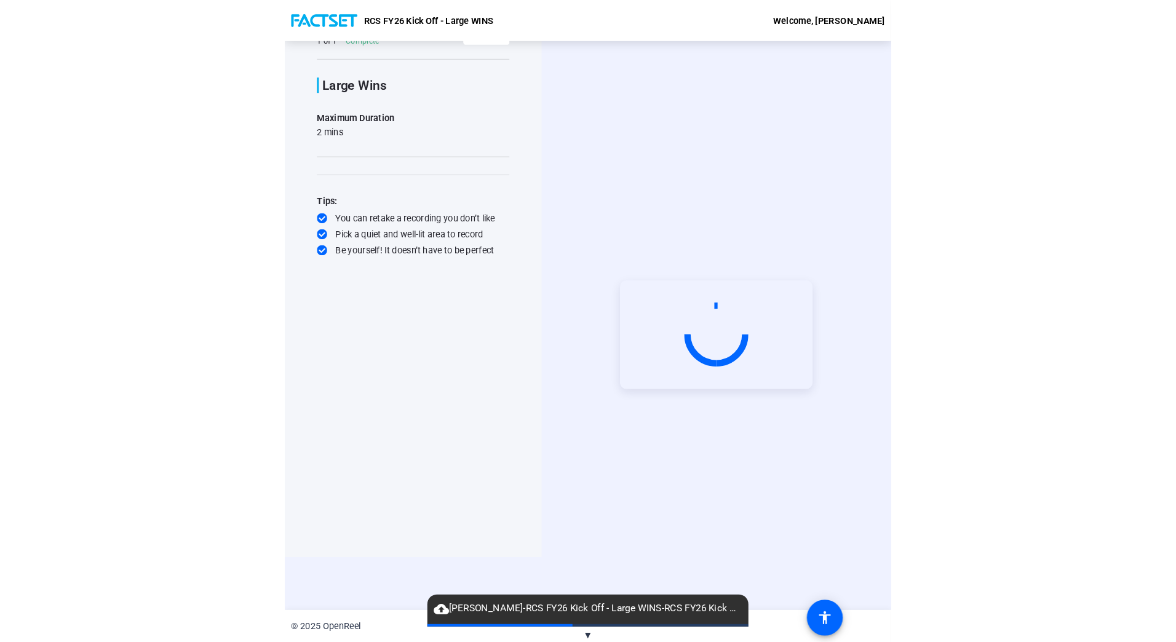
scroll to position [0, 0]
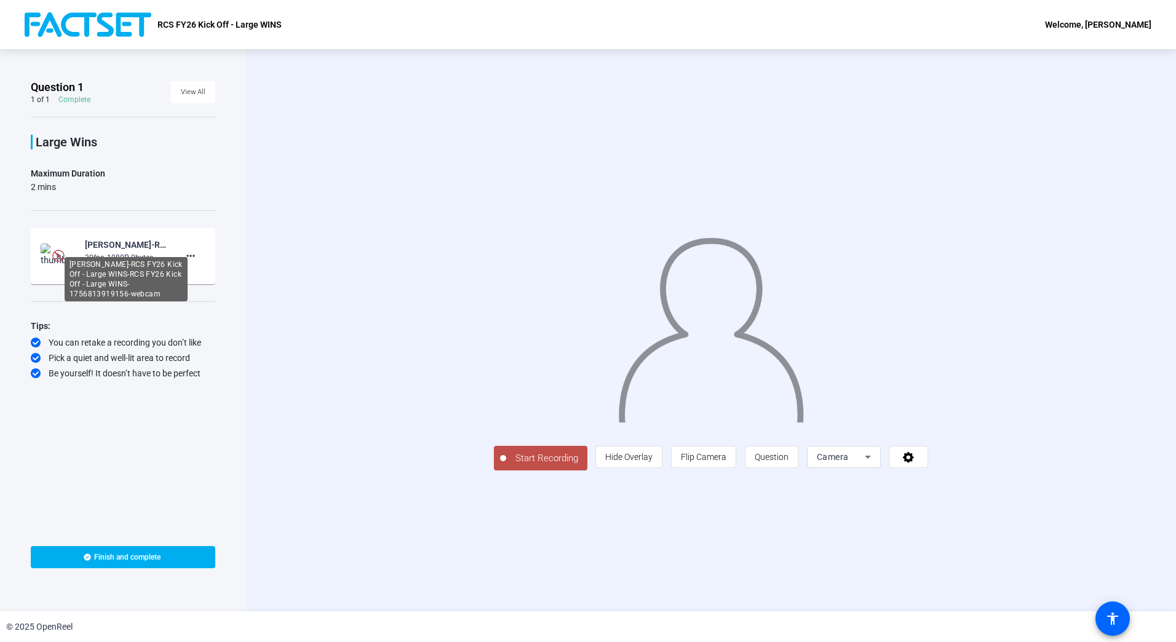
click at [113, 249] on div "[PERSON_NAME]-RCS FY26 Kick Off - Large WINS-RCS FY26 Kick Off - Large WINS-175…" at bounding box center [126, 244] width 82 height 15
click at [190, 251] on mat-icon "more_horiz" at bounding box center [190, 256] width 15 height 15
click at [252, 201] on div at bounding box center [588, 321] width 1176 height 642
click at [57, 253] on img at bounding box center [58, 256] width 12 height 12
click at [68, 252] on img at bounding box center [59, 256] width 36 height 25
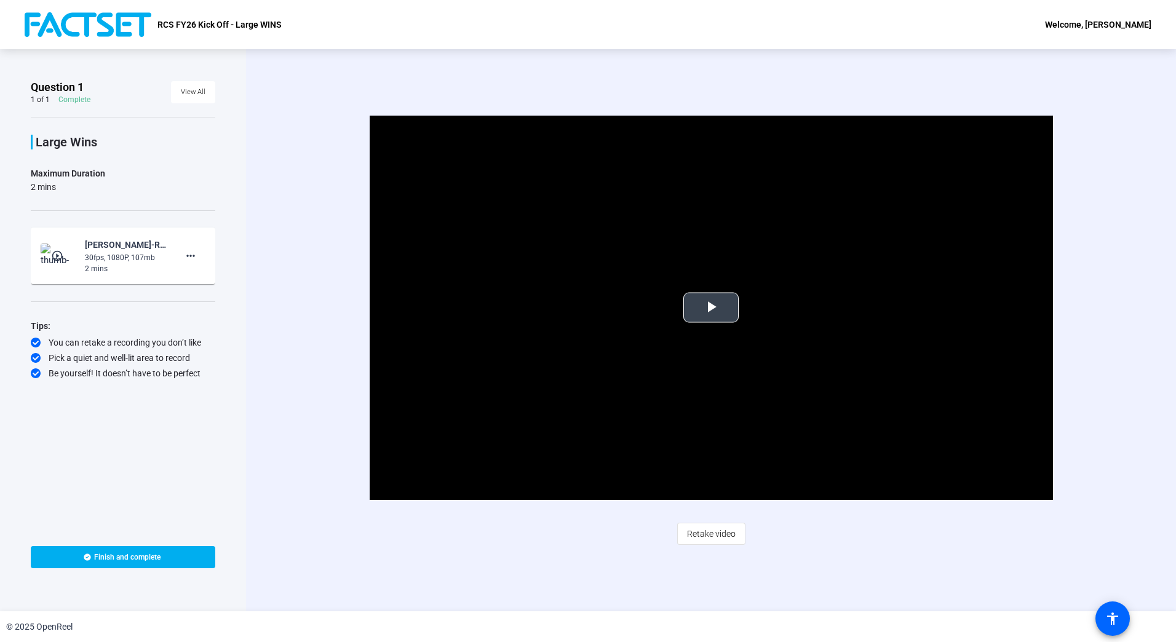
click at [711, 308] on span "Video Player" at bounding box center [711, 308] width 0 height 0
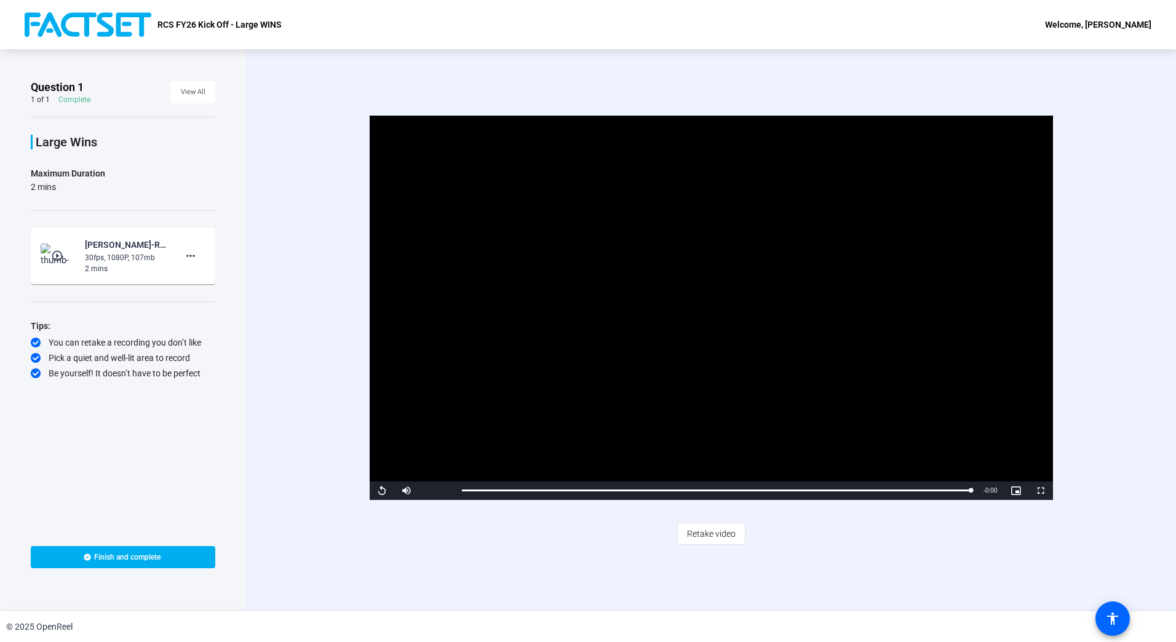
click at [1124, 269] on div "Video Player is loading. Play Video Replay Mute Current Time 1:47 / Duration 1:…" at bounding box center [711, 330] width 930 height 562
click at [118, 557] on span "Finish and complete" at bounding box center [127, 558] width 66 height 10
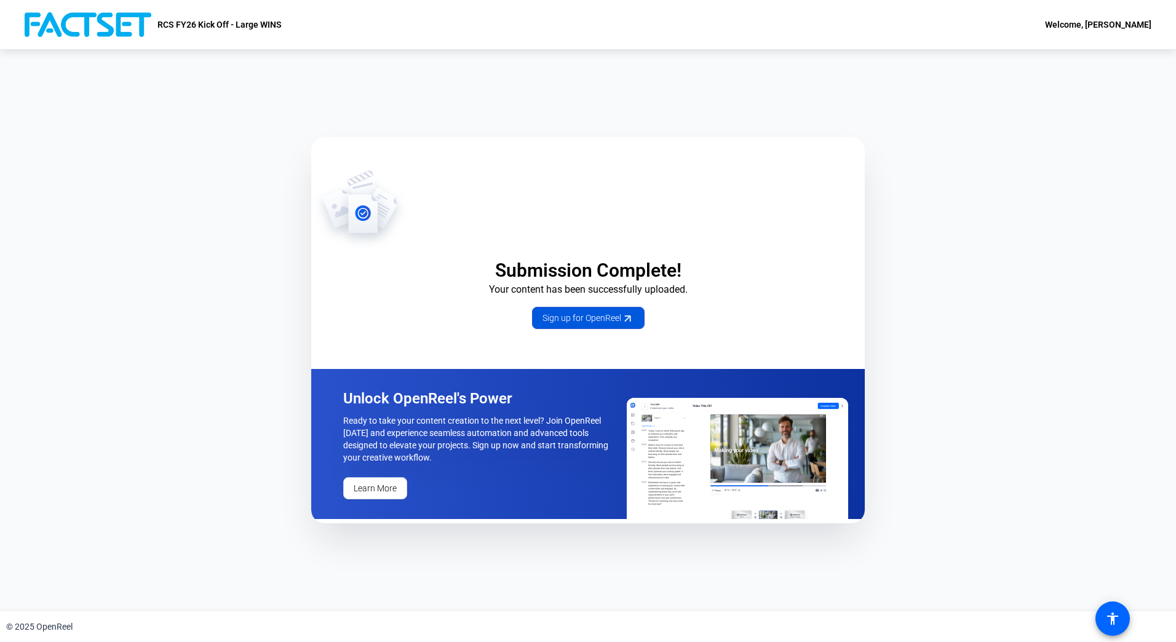
click at [581, 316] on span "Sign up for OpenReel" at bounding box center [589, 318] width 92 height 13
